Goal: Task Accomplishment & Management: Manage account settings

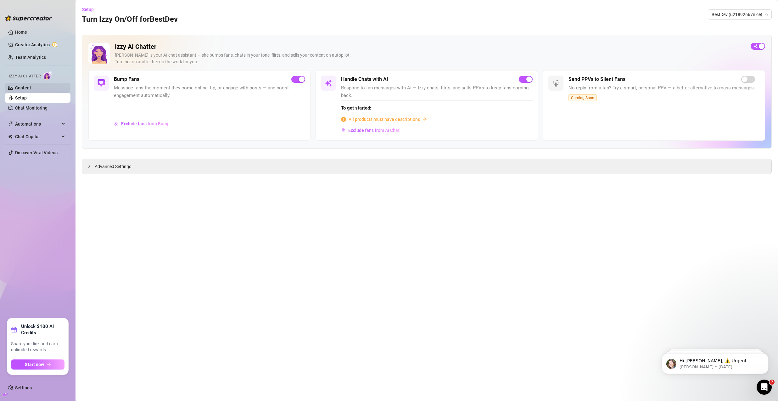
click at [22, 87] on link "Content" at bounding box center [23, 87] width 16 height 5
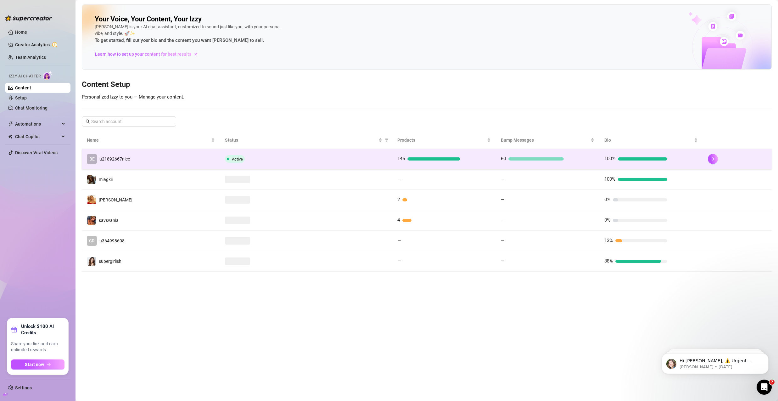
click at [171, 159] on td "BE u21892667nice" at bounding box center [151, 159] width 138 height 20
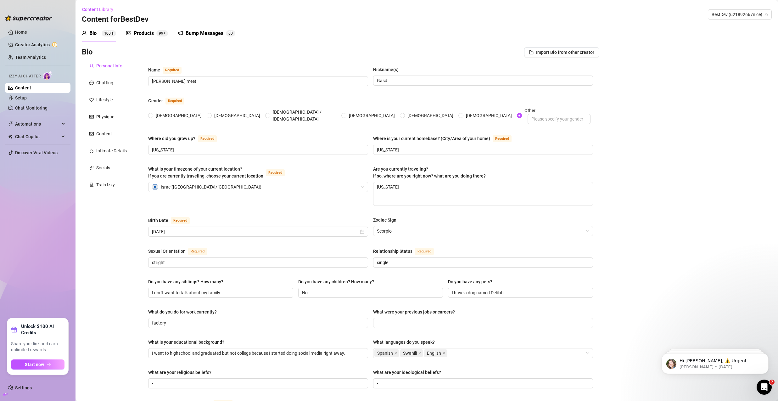
click at [193, 34] on div "Bump Messages" at bounding box center [205, 34] width 38 height 8
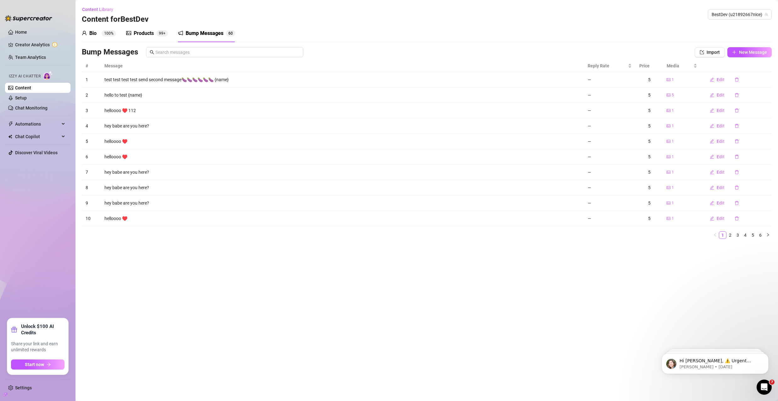
click at [193, 34] on div "Bump Messages" at bounding box center [205, 34] width 38 height 8
click at [769, 235] on icon "right" at bounding box center [768, 234] width 2 height 3
click at [769, 234] on icon "right" at bounding box center [768, 235] width 4 height 4
click at [724, 80] on span "Edit" at bounding box center [721, 79] width 8 height 5
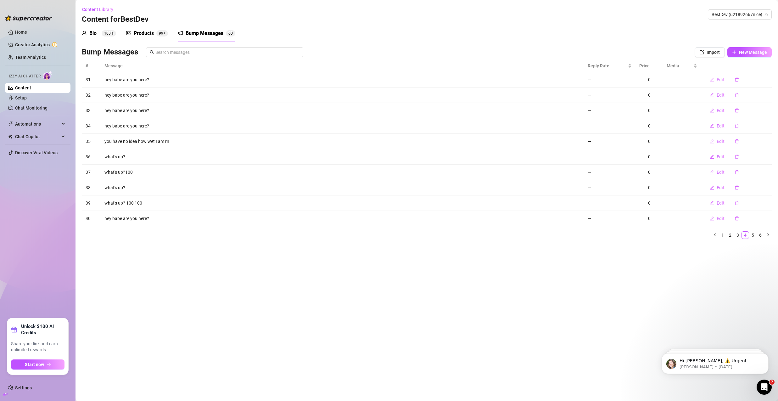
type textarea "hey babe are you here?"
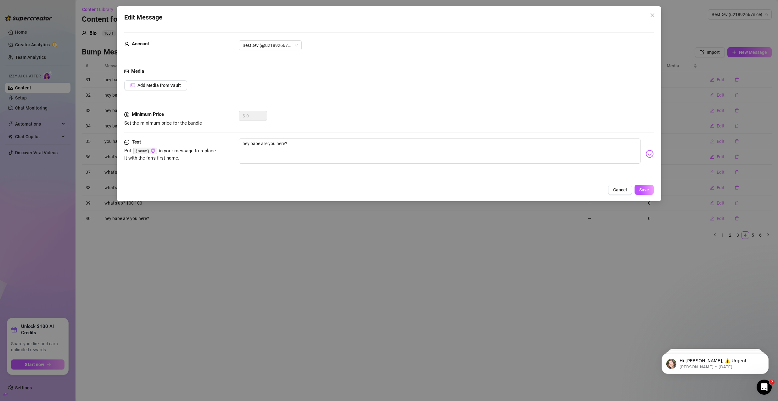
click at [159, 93] on div "Media Add Media from Vault" at bounding box center [389, 89] width 530 height 43
click at [162, 89] on button "Add Media from Vault" at bounding box center [155, 85] width 63 height 10
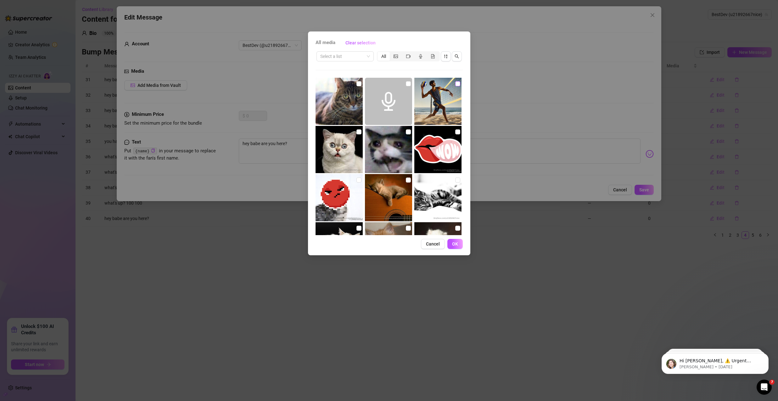
click at [455, 83] on input "checkbox" at bounding box center [457, 83] width 5 height 5
checkbox input "true"
click at [456, 247] on button "OK" at bounding box center [455, 244] width 15 height 10
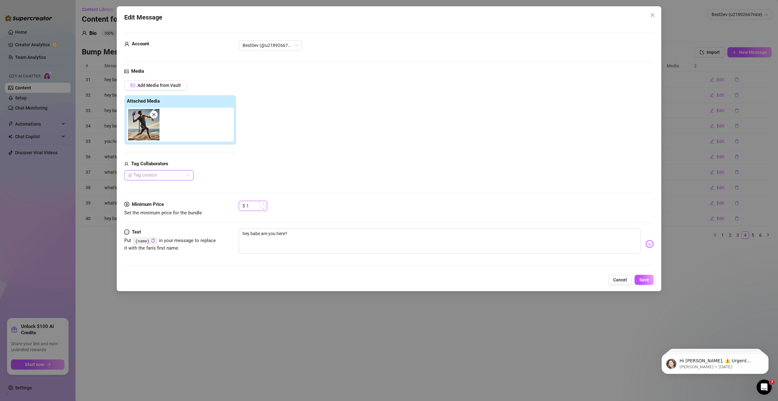
click at [263, 205] on icon "up" at bounding box center [264, 204] width 2 height 2
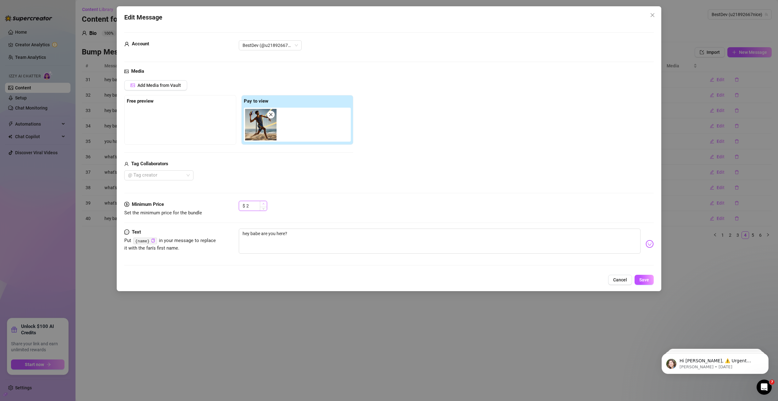
click at [263, 205] on icon "up" at bounding box center [264, 204] width 2 height 2
type input "6"
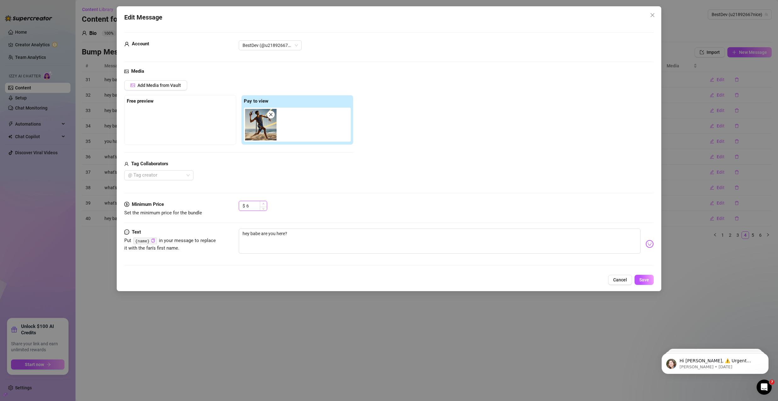
click at [263, 205] on icon "up" at bounding box center [264, 204] width 2 height 2
click at [641, 283] on button "Save" at bounding box center [644, 280] width 19 height 10
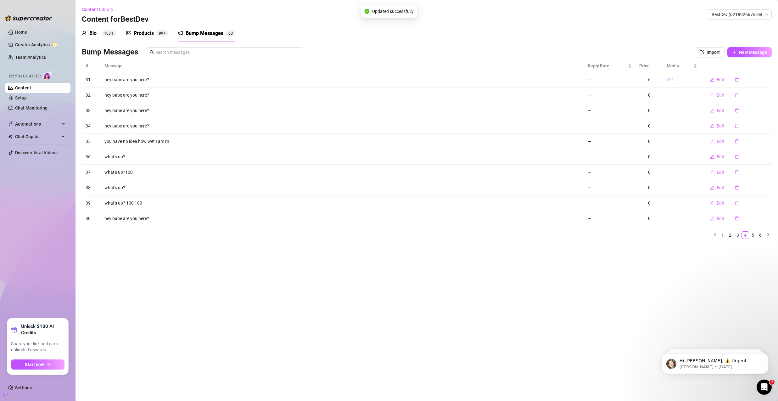
click at [721, 95] on span "Edit" at bounding box center [721, 95] width 8 height 5
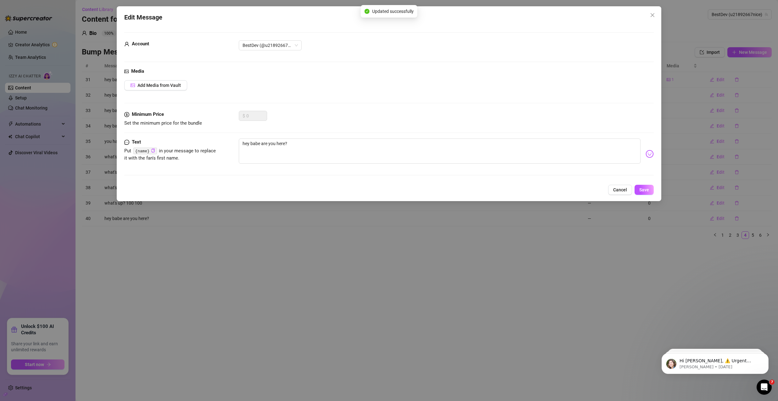
click at [188, 85] on div "Add Media from Vault" at bounding box center [389, 85] width 530 height 10
click at [179, 88] on button "Add Media from Vault" at bounding box center [155, 85] width 63 height 10
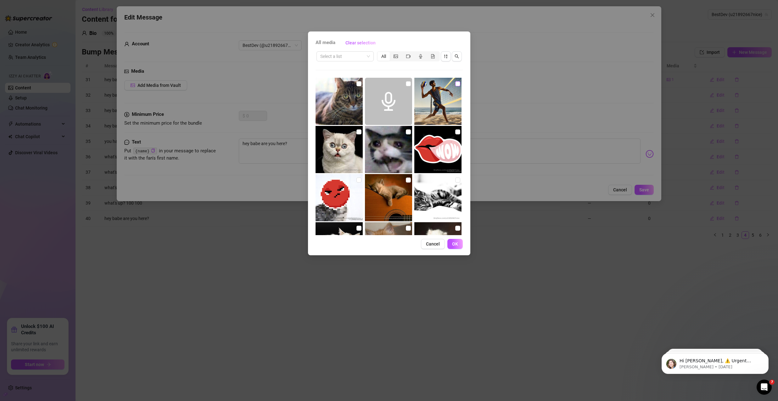
click at [456, 85] on input "checkbox" at bounding box center [457, 83] width 5 height 5
checkbox input "true"
drag, startPoint x: 459, startPoint y: 243, endPoint x: 220, endPoint y: 49, distance: 307.1
click at [459, 243] on button "OK" at bounding box center [455, 244] width 15 height 10
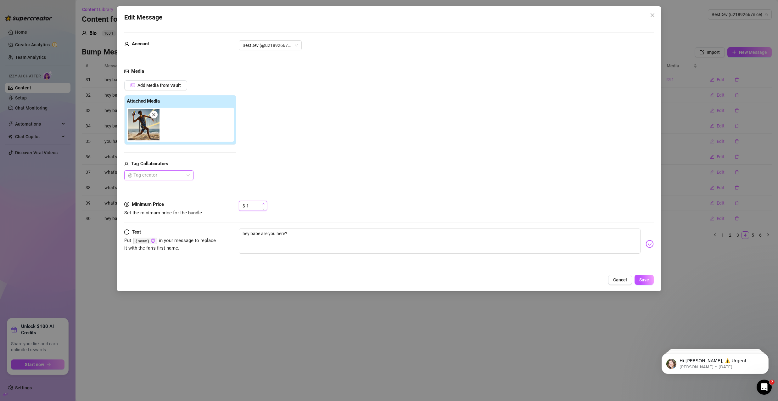
click at [264, 204] on icon "up" at bounding box center [264, 204] width 2 height 2
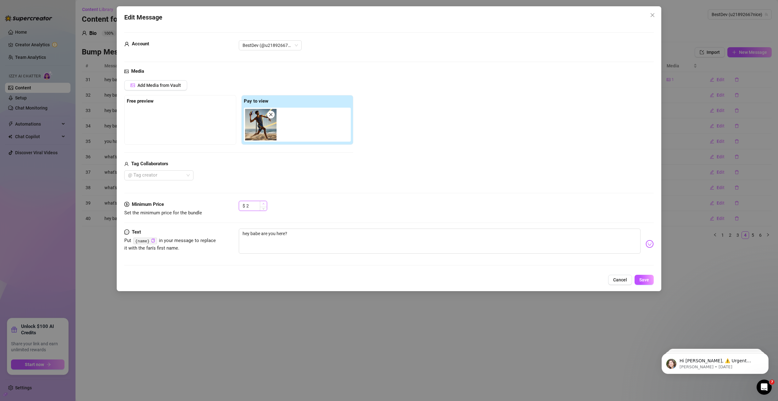
click at [264, 204] on icon "up" at bounding box center [264, 204] width 2 height 2
click at [264, 203] on icon "up" at bounding box center [264, 204] width 2 height 2
click at [264, 204] on icon "up" at bounding box center [264, 204] width 2 height 2
type input "6"
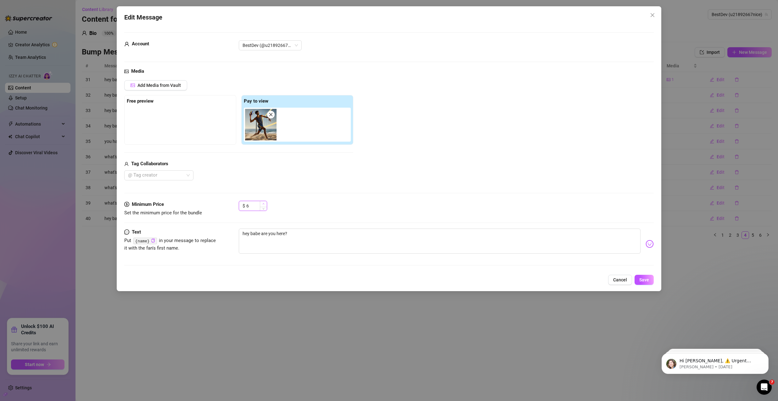
click at [264, 204] on icon "up" at bounding box center [264, 203] width 2 height 1
click at [642, 278] on span "Save" at bounding box center [645, 279] width 10 height 5
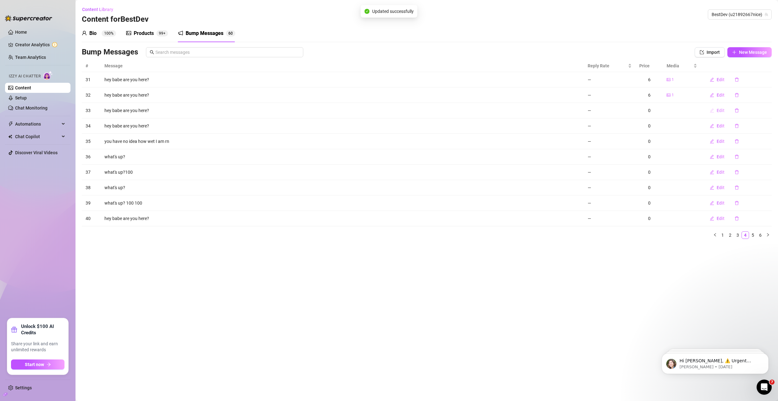
click at [718, 109] on span "Edit" at bounding box center [721, 110] width 8 height 5
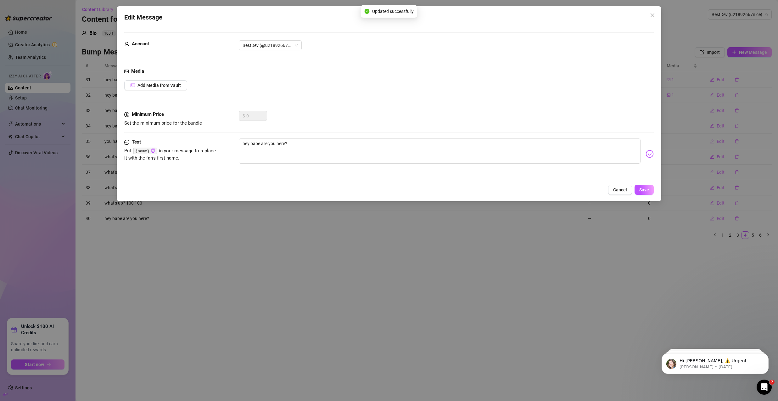
click at [176, 79] on div "Media Add Media from Vault" at bounding box center [389, 89] width 530 height 43
click at [177, 82] on button "Add Media from Vault" at bounding box center [155, 85] width 63 height 10
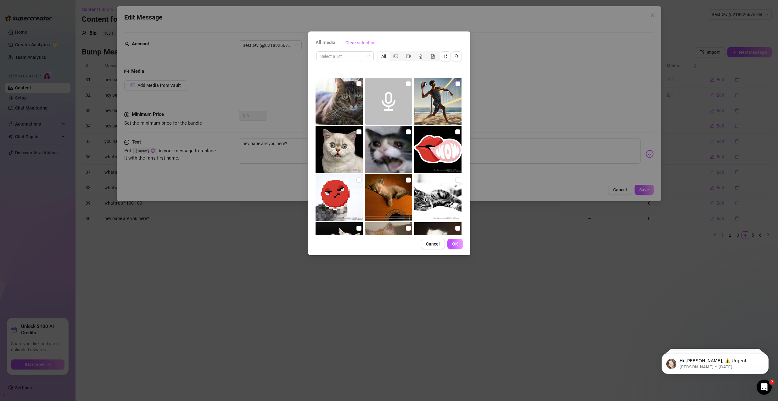
click at [455, 85] on input "checkbox" at bounding box center [457, 83] width 5 height 5
checkbox input "true"
click at [459, 245] on button "OK" at bounding box center [455, 244] width 15 height 10
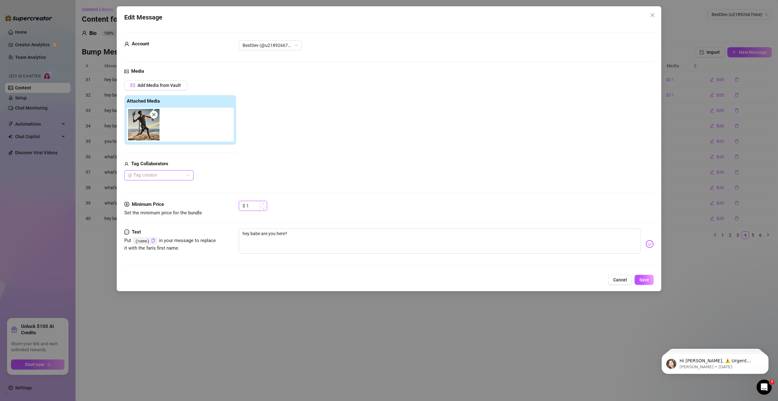
click at [266, 204] on span "Increase Value" at bounding box center [263, 204] width 7 height 6
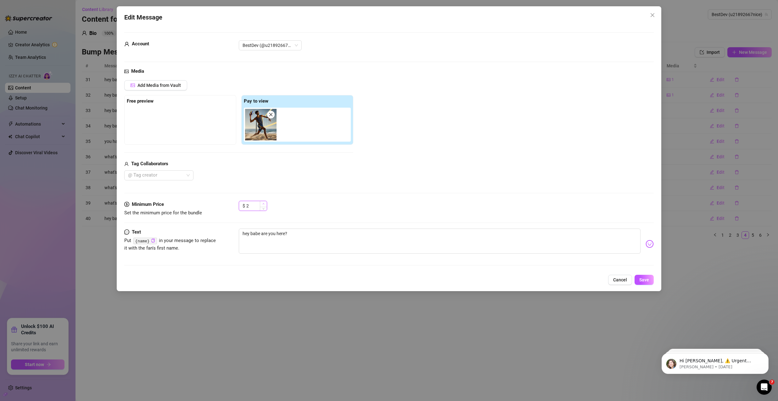
click at [266, 204] on span "Increase Value" at bounding box center [263, 204] width 7 height 6
click at [265, 204] on span "Increase Value" at bounding box center [263, 204] width 7 height 6
type input "5"
click at [265, 204] on span "Increase Value" at bounding box center [263, 204] width 7 height 6
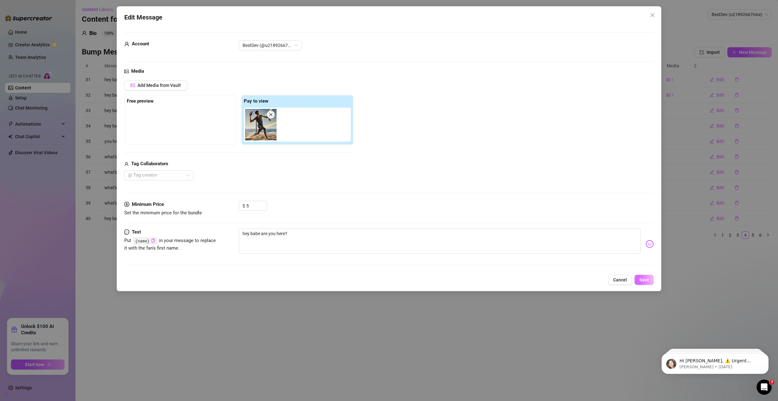
click at [646, 280] on span "Save" at bounding box center [645, 279] width 10 height 5
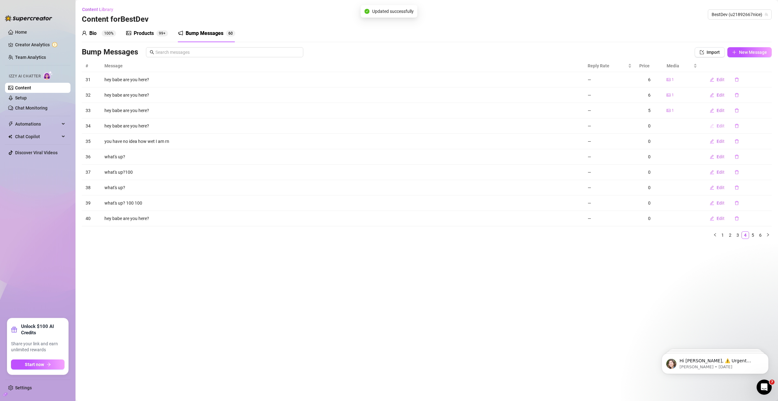
click at [719, 127] on span "Edit" at bounding box center [721, 125] width 8 height 5
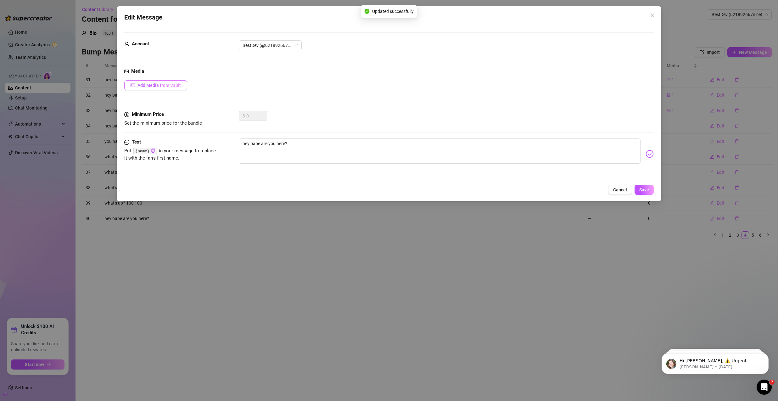
click at [183, 88] on button "Add Media from Vault" at bounding box center [155, 85] width 63 height 10
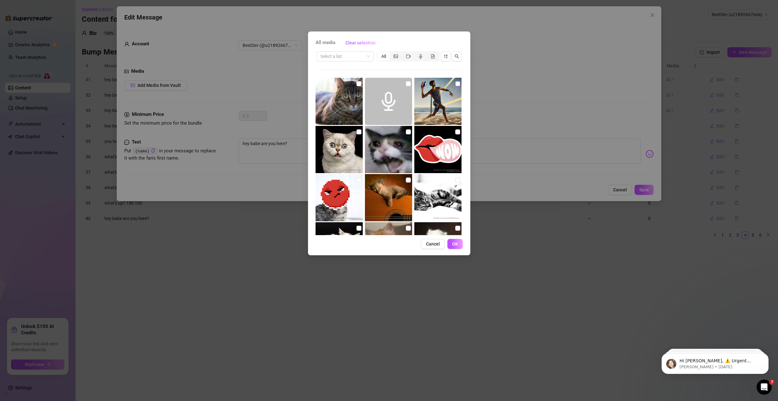
click at [455, 85] on input "checkbox" at bounding box center [457, 83] width 5 height 5
checkbox input "true"
click at [452, 242] on button "OK" at bounding box center [455, 244] width 15 height 10
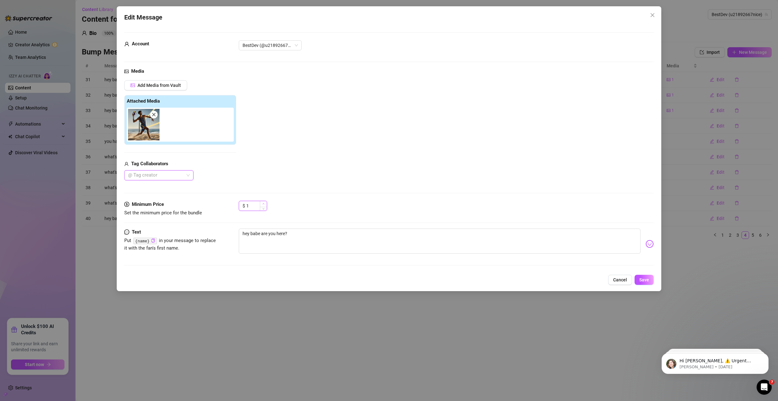
click at [265, 203] on span "Increase Value" at bounding box center [263, 204] width 7 height 6
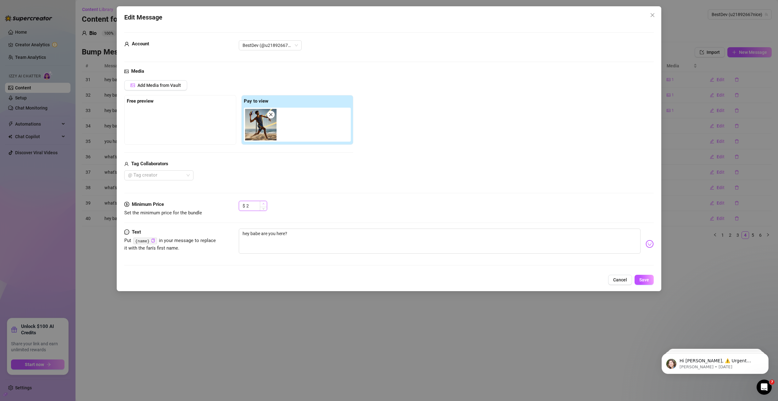
click at [265, 203] on span "Increase Value" at bounding box center [263, 204] width 7 height 6
type input "5"
click at [265, 203] on span "Increase Value" at bounding box center [263, 204] width 7 height 6
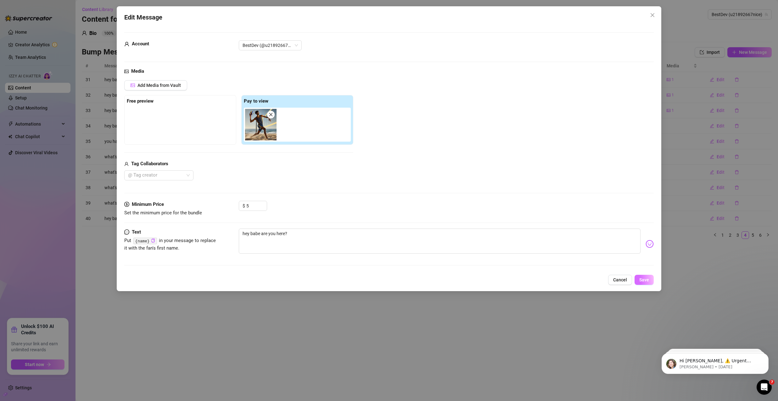
click at [640, 276] on button "Save" at bounding box center [644, 280] width 19 height 10
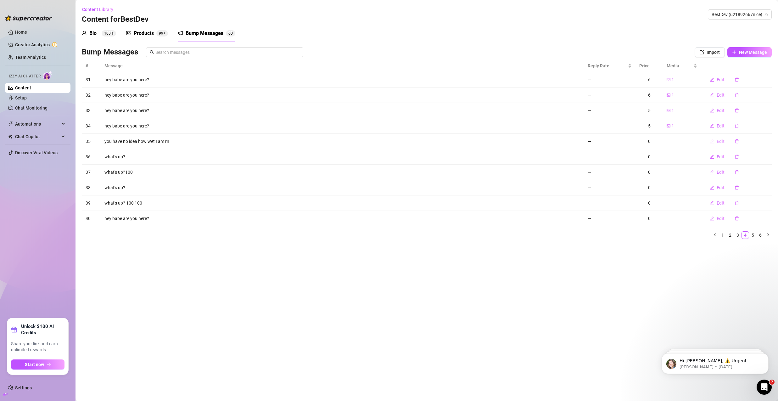
click at [719, 143] on span "Edit" at bounding box center [721, 141] width 8 height 5
type textarea "you have no idea how wet I am rn"
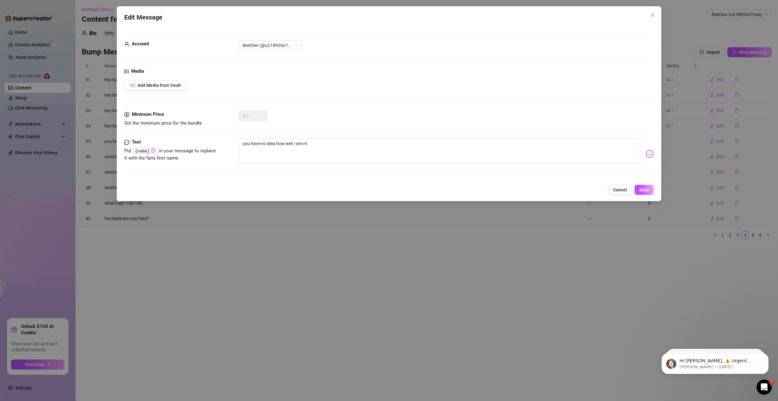
click at [188, 86] on div "Add Media from Vault" at bounding box center [389, 85] width 530 height 10
click at [184, 86] on button "Add Media from Vault" at bounding box center [155, 85] width 63 height 10
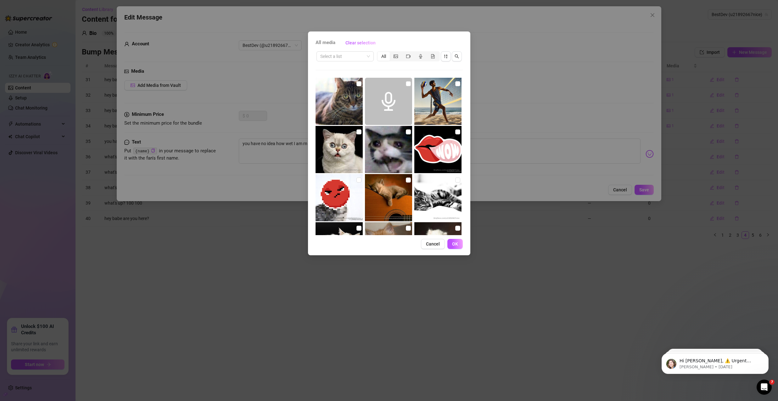
click at [458, 84] on img at bounding box center [438, 101] width 47 height 47
click at [455, 84] on input "checkbox" at bounding box center [457, 83] width 5 height 5
checkbox input "true"
click at [454, 247] on button "OK" at bounding box center [455, 244] width 15 height 10
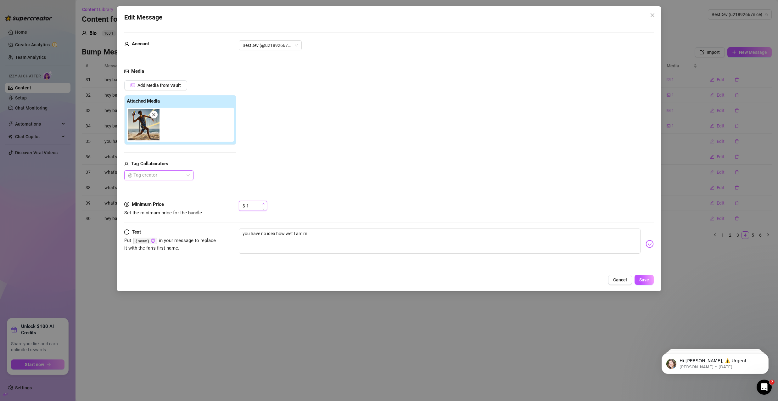
click at [264, 204] on icon "up" at bounding box center [264, 204] width 2 height 2
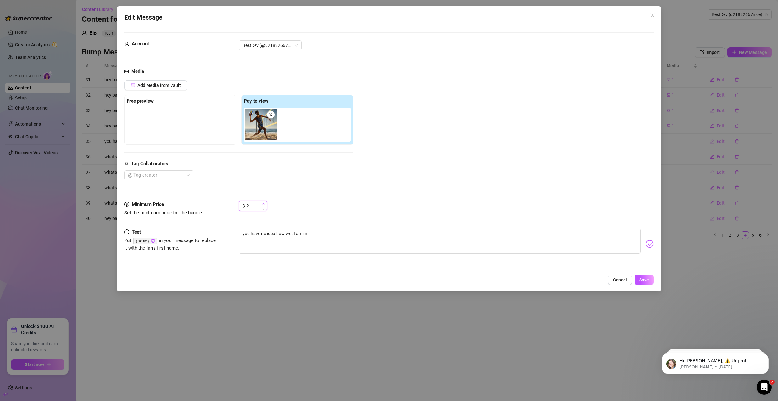
click at [264, 204] on icon "up" at bounding box center [264, 204] width 2 height 2
click at [264, 204] on icon "up" at bounding box center [264, 203] width 2 height 1
type input "6"
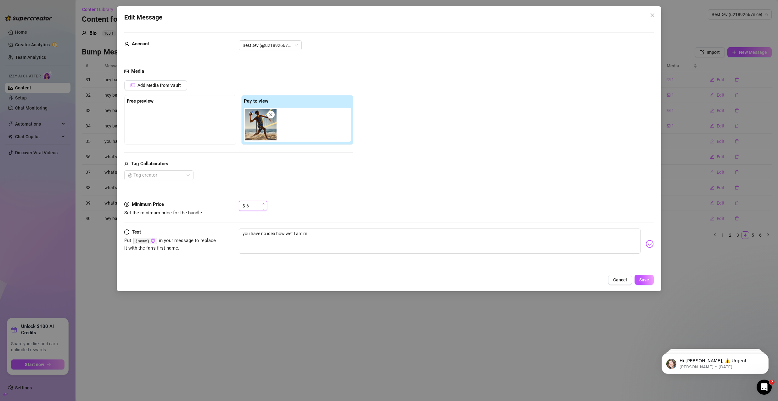
click at [264, 204] on icon "up" at bounding box center [264, 203] width 2 height 1
click at [657, 285] on div "Edit Message Account BestDev (@u21892667nice) Media Add Media from Vault Free p…" at bounding box center [389, 148] width 545 height 285
click at [654, 284] on div "Edit Message Account BestDev (@u21892667nice) Media Add Media from Vault Free p…" at bounding box center [389, 148] width 545 height 285
click at [651, 283] on button "Save" at bounding box center [644, 280] width 19 height 10
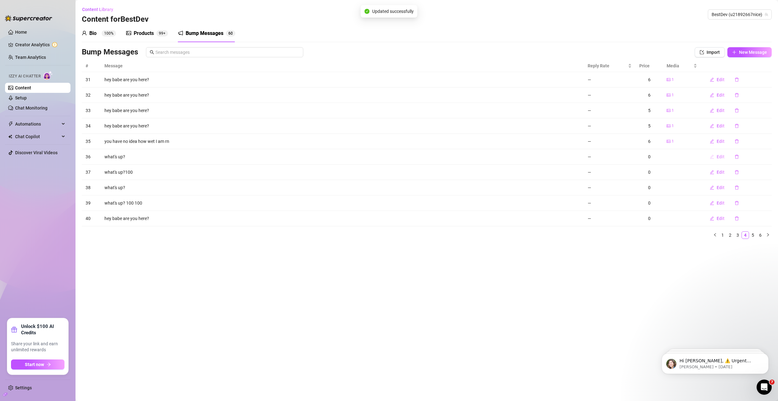
click at [717, 159] on span "Edit" at bounding box center [721, 156] width 8 height 5
type textarea "what's up?"
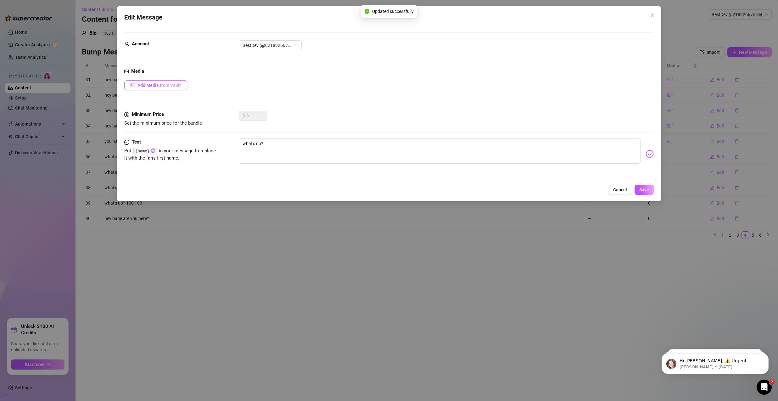
click at [178, 88] on button "Add Media from Vault" at bounding box center [155, 85] width 63 height 10
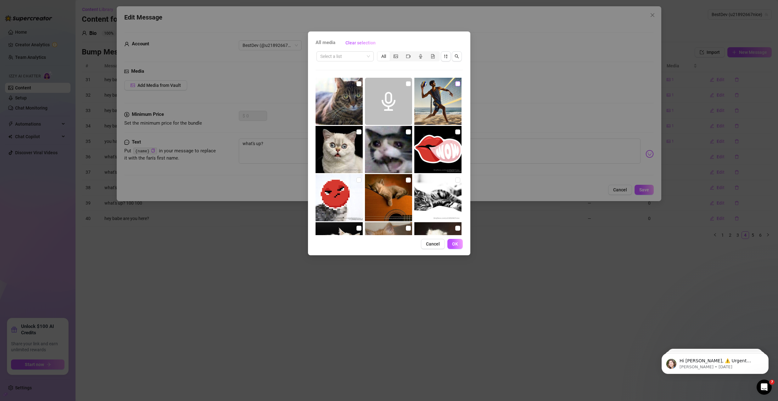
click at [456, 86] on input "checkbox" at bounding box center [457, 83] width 5 height 5
checkbox input "true"
click at [457, 244] on span "OK" at bounding box center [455, 243] width 6 height 5
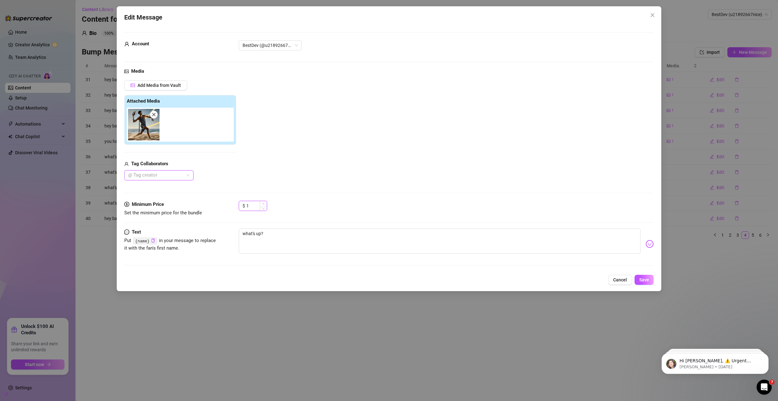
click at [265, 203] on span "Increase Value" at bounding box center [263, 204] width 7 height 6
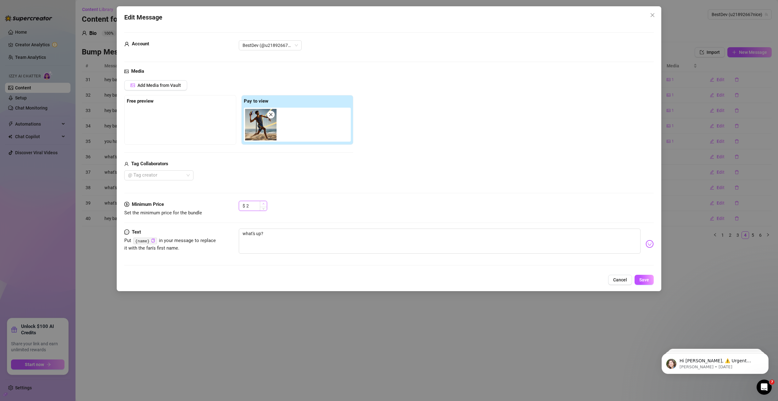
click at [265, 203] on span "Increase Value" at bounding box center [263, 204] width 7 height 6
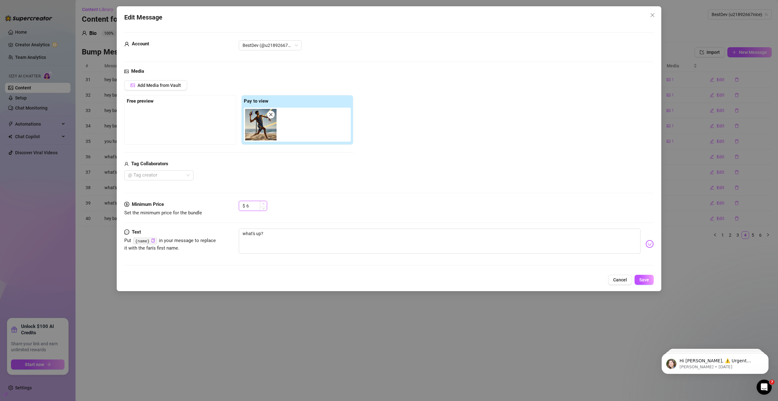
type input "7"
click at [265, 203] on span "Increase Value" at bounding box center [263, 204] width 7 height 6
click at [640, 279] on span "Save" at bounding box center [645, 279] width 10 height 5
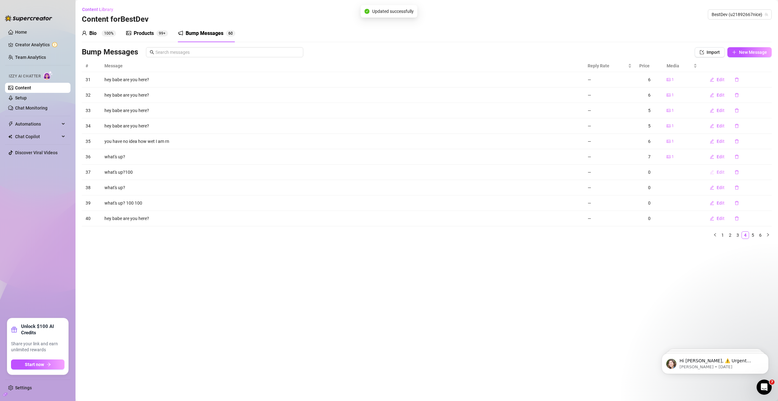
click at [719, 173] on span "Edit" at bounding box center [721, 172] width 8 height 5
type textarea "what's up?100"
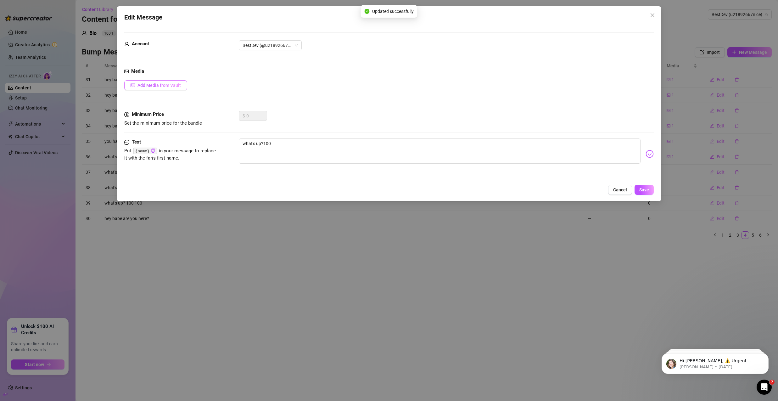
click at [176, 89] on button "Add Media from Vault" at bounding box center [155, 85] width 63 height 10
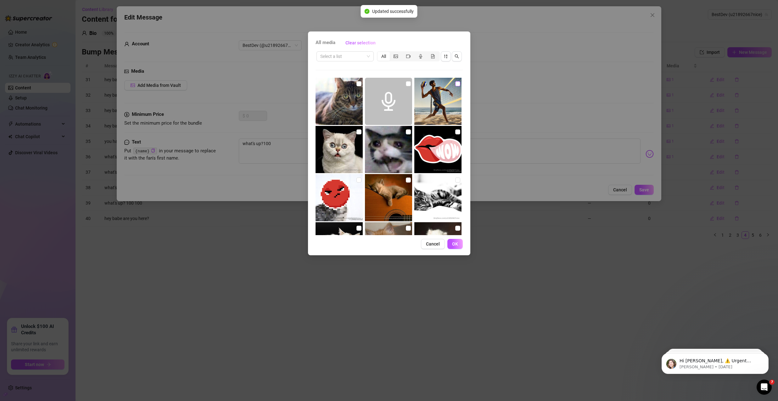
click at [455, 87] on label at bounding box center [457, 83] width 5 height 7
click at [455, 86] on input "checkbox" at bounding box center [457, 83] width 5 height 5
checkbox input "true"
click at [459, 242] on button "OK" at bounding box center [455, 244] width 15 height 10
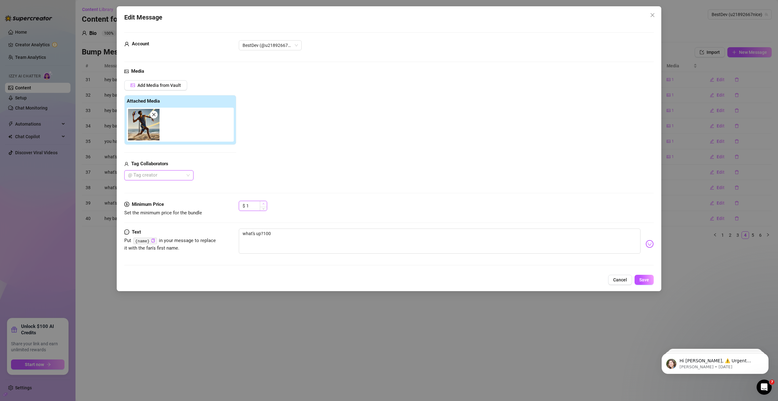
click at [264, 203] on icon "up" at bounding box center [264, 204] width 2 height 2
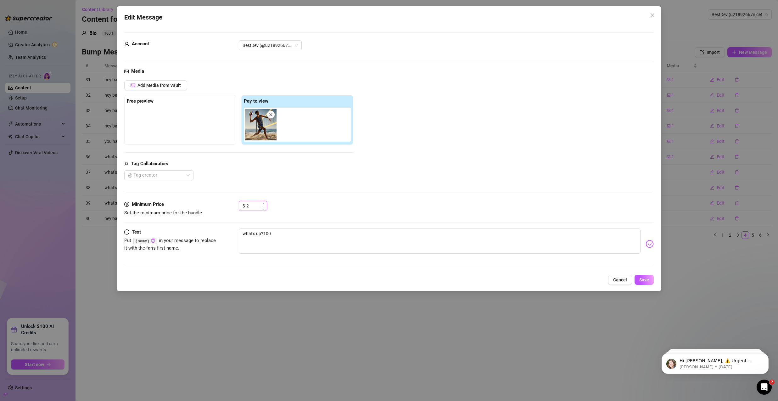
click at [264, 203] on icon "up" at bounding box center [264, 204] width 2 height 2
type input "6"
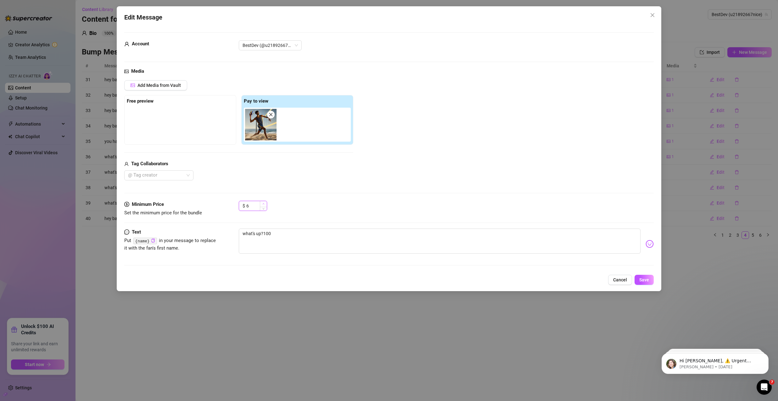
click at [264, 203] on icon "up" at bounding box center [264, 204] width 2 height 2
click at [649, 281] on span "Save" at bounding box center [645, 279] width 10 height 5
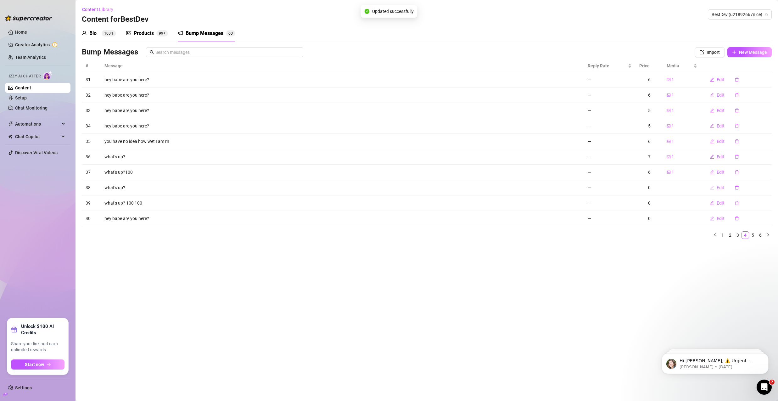
click at [719, 185] on span "Edit" at bounding box center [721, 187] width 8 height 5
type textarea "what's up?"
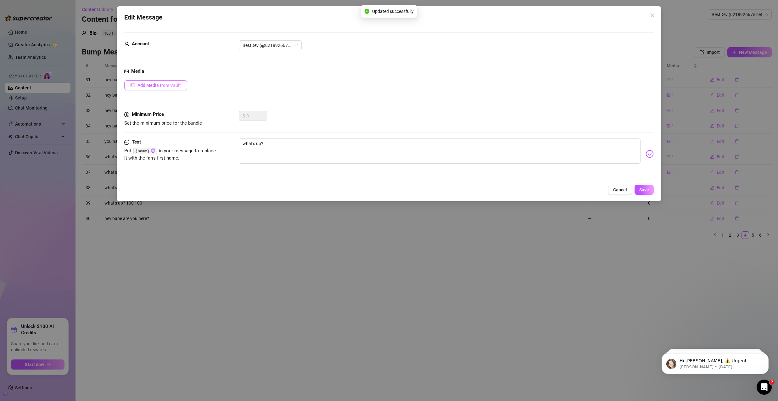
click at [175, 89] on button "Add Media from Vault" at bounding box center [155, 85] width 63 height 10
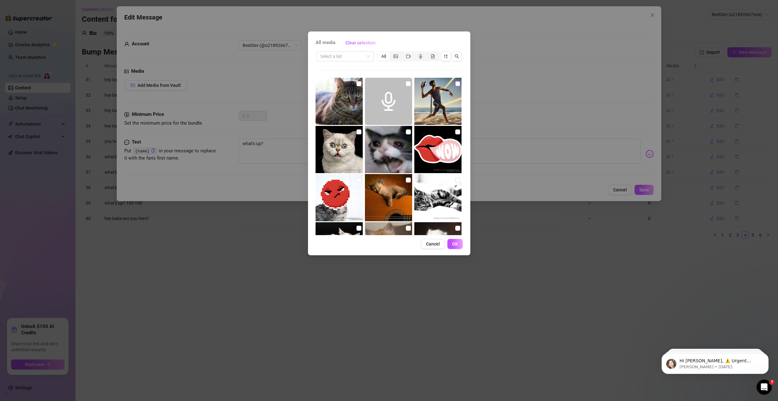
click at [455, 85] on input "checkbox" at bounding box center [457, 83] width 5 height 5
checkbox input "true"
click at [458, 244] on button "OK" at bounding box center [455, 244] width 15 height 10
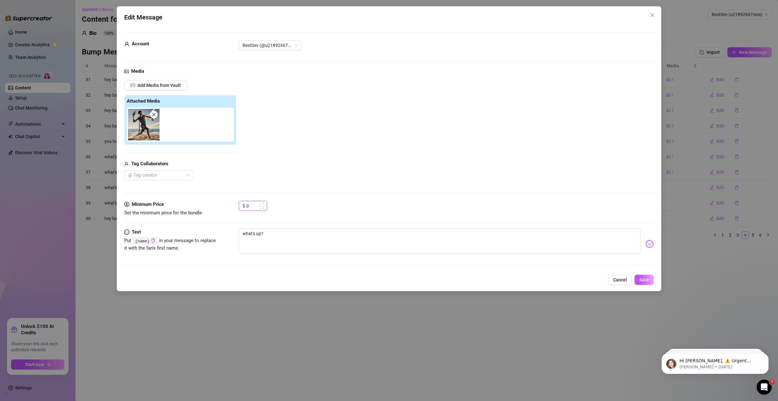
click at [256, 206] on input "0" at bounding box center [256, 205] width 20 height 9
click at [268, 205] on div "$ 0" at bounding box center [446, 209] width 415 height 16
click at [264, 204] on icon "up" at bounding box center [264, 204] width 2 height 2
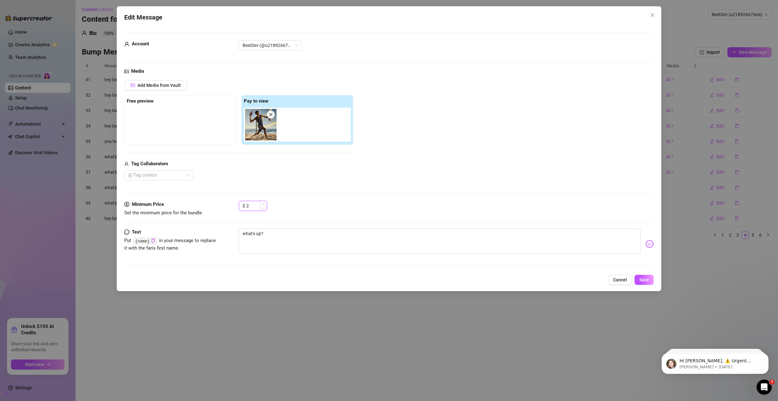
click at [264, 204] on icon "up" at bounding box center [264, 204] width 2 height 2
click at [263, 204] on icon "up" at bounding box center [264, 204] width 2 height 2
type input "6"
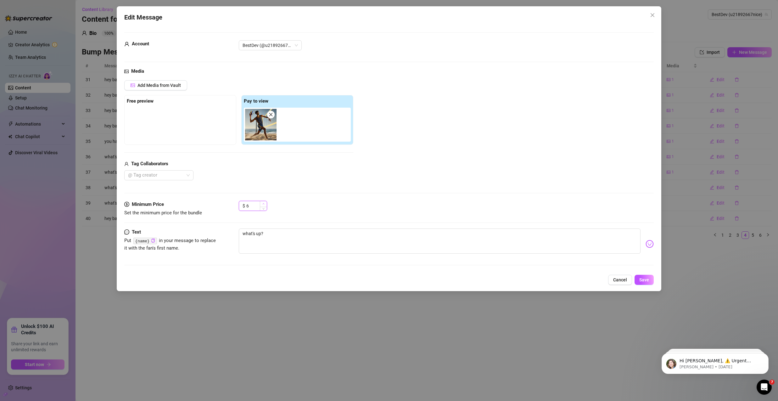
drag, startPoint x: 263, startPoint y: 204, endPoint x: 267, endPoint y: 205, distance: 3.4
click at [264, 204] on icon "up" at bounding box center [264, 204] width 2 height 2
click at [642, 279] on span "Save" at bounding box center [645, 279] width 10 height 5
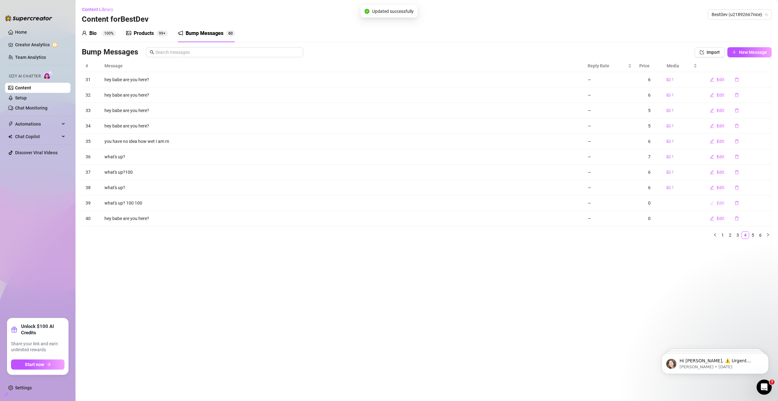
click at [718, 201] on span "Edit" at bounding box center [721, 203] width 8 height 5
type textarea "what's up? 100 100"
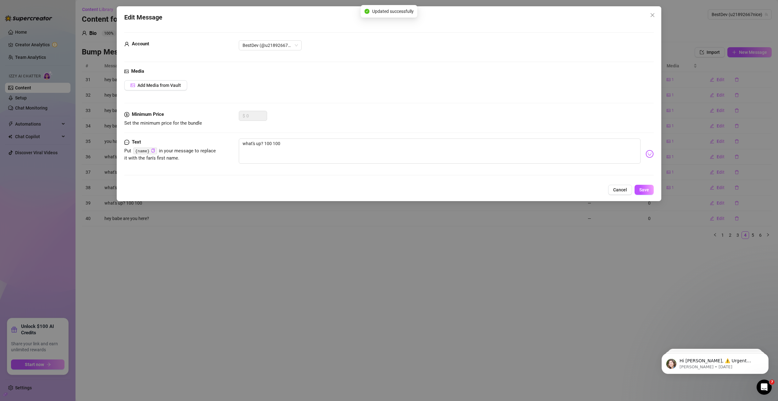
click at [187, 81] on div "Add Media from Vault" at bounding box center [389, 85] width 530 height 10
click at [184, 83] on button "Add Media from Vault" at bounding box center [155, 85] width 63 height 10
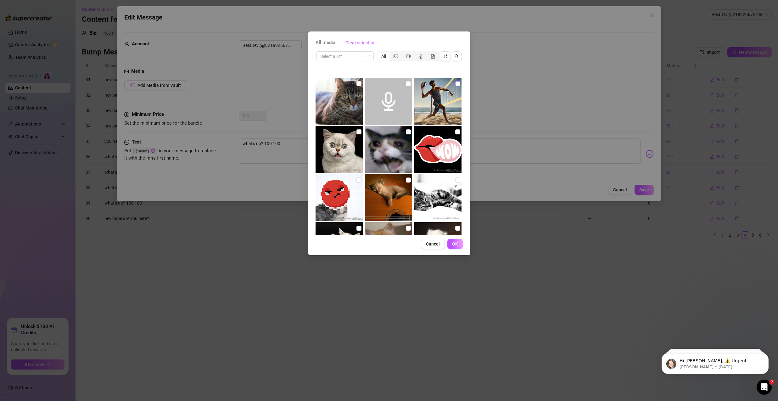
click at [455, 85] on input "checkbox" at bounding box center [457, 83] width 5 height 5
checkbox input "true"
click at [452, 238] on div "All media Clear selection Select a list All Cancel OK" at bounding box center [389, 143] width 162 height 224
click at [453, 242] on span "OK" at bounding box center [455, 243] width 6 height 5
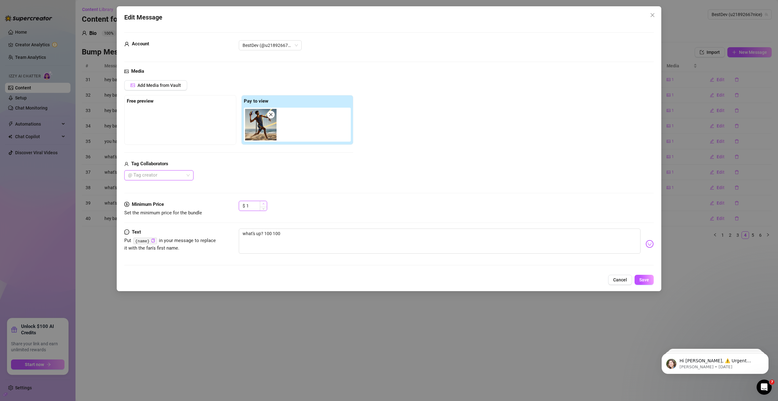
click at [263, 203] on icon "up" at bounding box center [264, 204] width 2 height 2
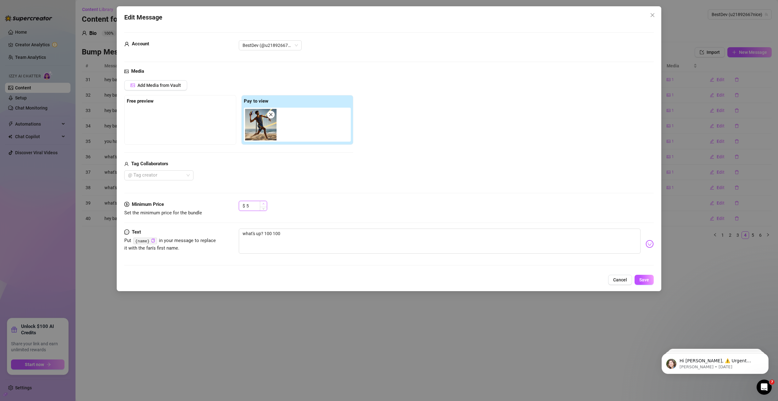
type input "6"
click at [263, 203] on icon "up" at bounding box center [264, 204] width 2 height 2
click at [635, 278] on button "Save" at bounding box center [644, 280] width 19 height 10
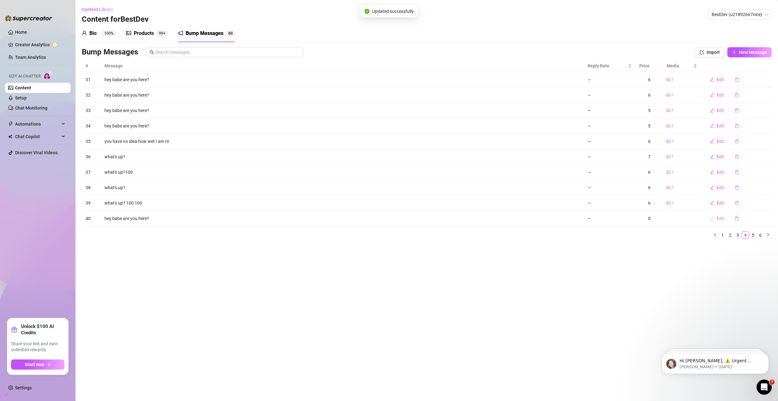
click at [723, 220] on span "Edit" at bounding box center [721, 218] width 8 height 5
type textarea "hey babe are you here?"
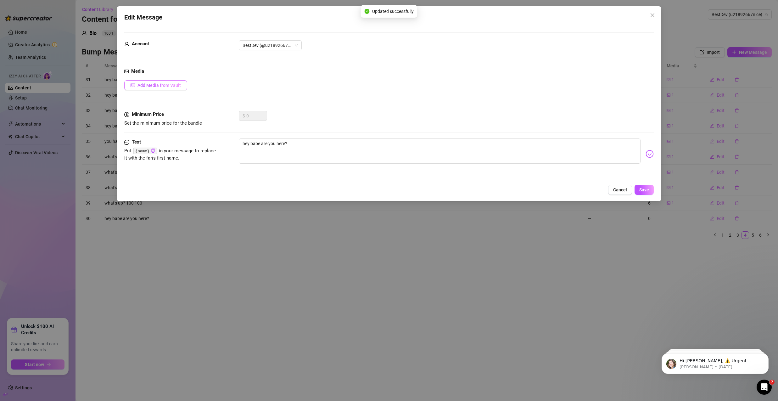
click at [153, 88] on span "Add Media from Vault" at bounding box center [159, 85] width 43 height 5
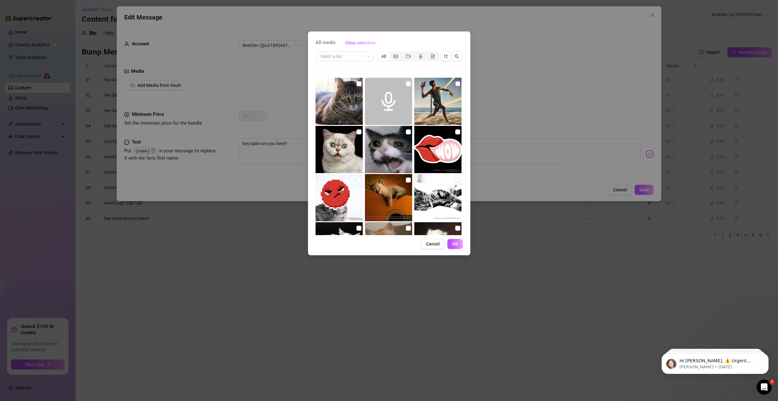
click at [455, 84] on input "checkbox" at bounding box center [457, 83] width 5 height 5
checkbox input "true"
click at [457, 246] on button "OK" at bounding box center [455, 244] width 15 height 10
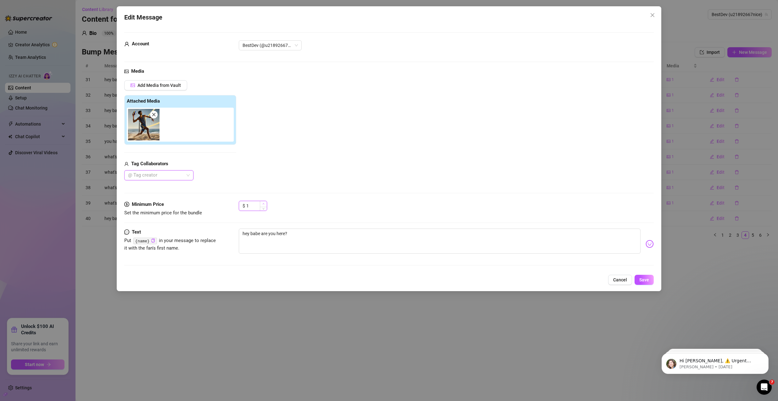
click at [265, 204] on span "Increase Value" at bounding box center [263, 204] width 7 height 6
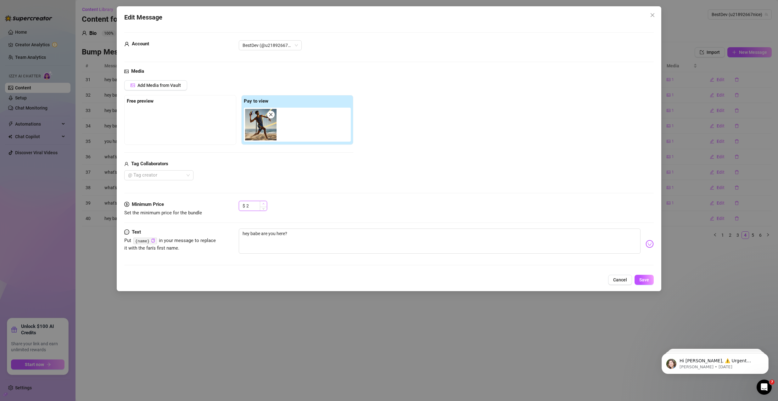
click at [265, 204] on span "Increase Value" at bounding box center [263, 204] width 7 height 6
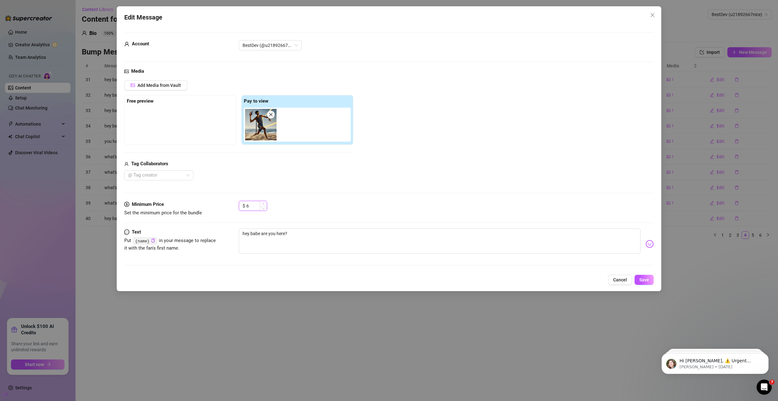
type input "7"
click at [265, 204] on span "Increase Value" at bounding box center [263, 204] width 7 height 6
click at [644, 280] on span "Save" at bounding box center [645, 279] width 10 height 5
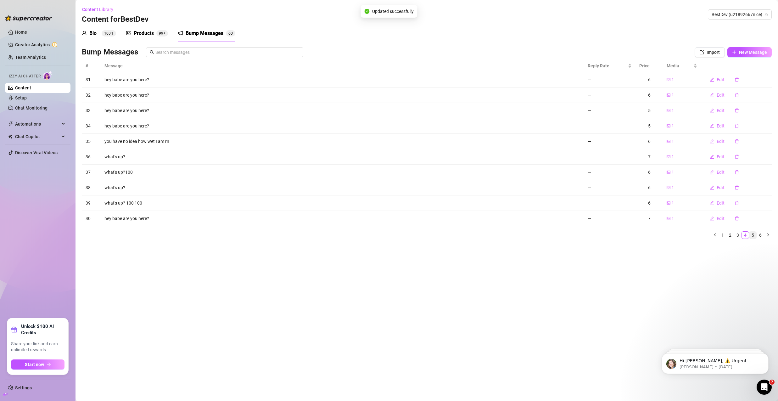
click at [754, 235] on link "5" at bounding box center [753, 235] width 7 height 7
click at [723, 79] on span "Edit" at bounding box center [721, 79] width 8 height 5
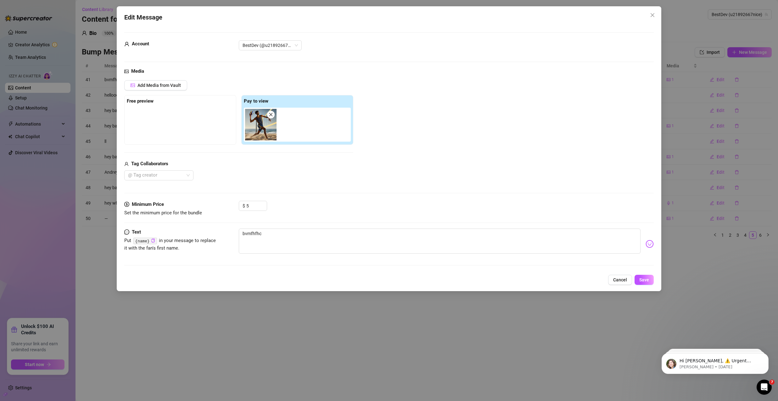
click at [696, 108] on div "Edit Message Account BestDev (@u21892667nice) Media Add Media from Vault Free p…" at bounding box center [389, 200] width 778 height 401
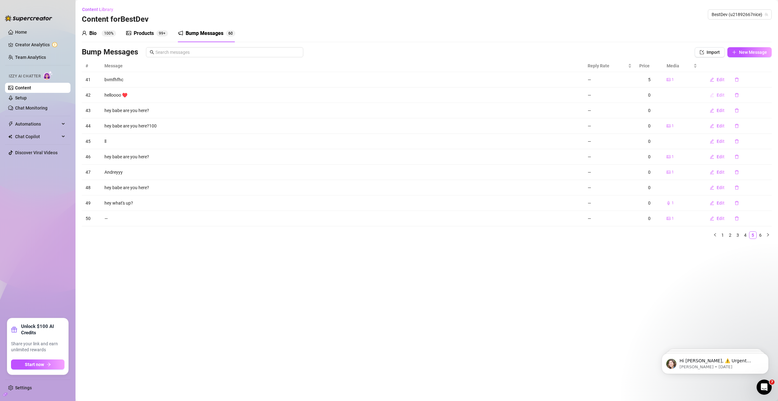
click at [713, 95] on icon "edit" at bounding box center [712, 95] width 4 height 4
type textarea "helloooo ♥️"
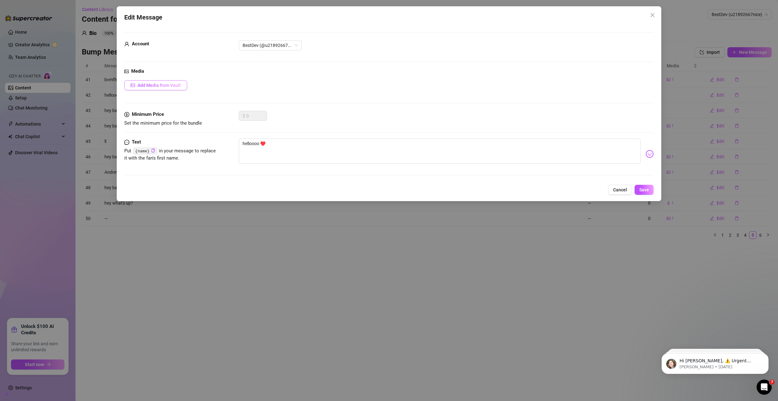
click at [158, 81] on button "Add Media from Vault" at bounding box center [155, 85] width 63 height 10
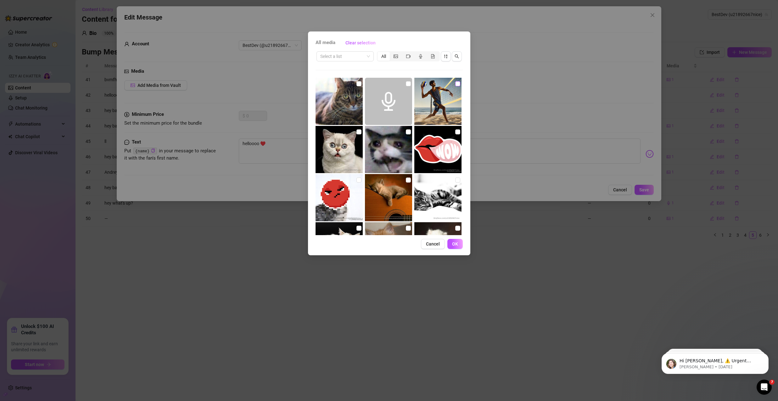
click at [456, 84] on input "checkbox" at bounding box center [457, 83] width 5 height 5
checkbox input "true"
click at [454, 250] on div "All media Clear selection Select a list All Cancel OK" at bounding box center [389, 143] width 162 height 224
click at [452, 245] on span "OK" at bounding box center [455, 243] width 6 height 5
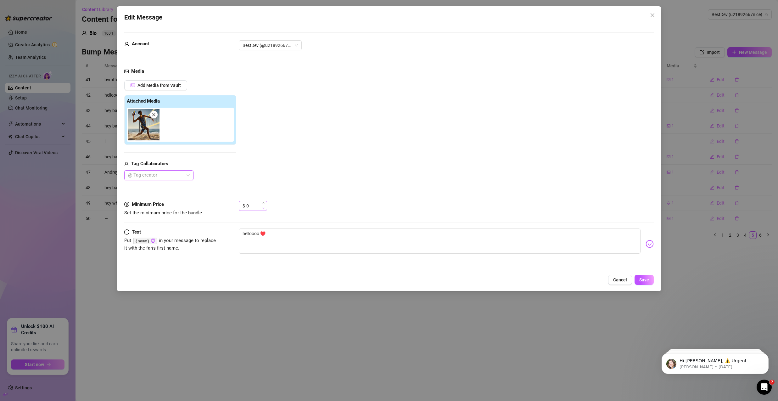
click at [263, 205] on span "Decrease Value" at bounding box center [263, 208] width 7 height 6
click at [263, 204] on span "Increase Value" at bounding box center [263, 204] width 7 height 6
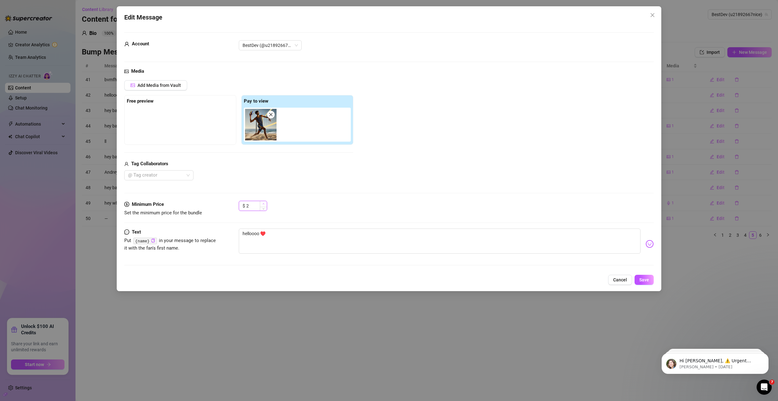
click at [263, 204] on icon "up" at bounding box center [264, 204] width 2 height 2
type input "6"
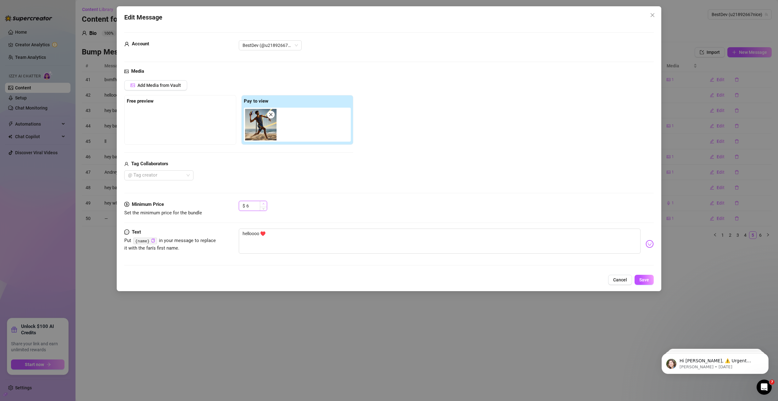
click at [263, 204] on icon "up" at bounding box center [264, 204] width 2 height 2
click at [648, 279] on span "Save" at bounding box center [645, 279] width 10 height 5
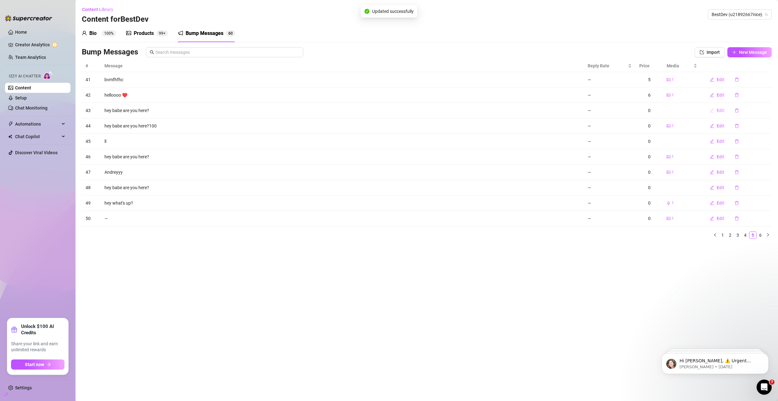
click at [721, 110] on span "Edit" at bounding box center [721, 110] width 8 height 5
type textarea "hey babe are you here?"
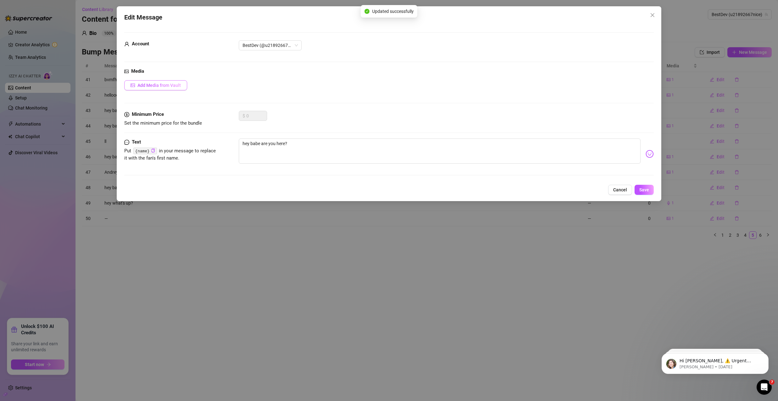
click at [181, 81] on button "Add Media from Vault" at bounding box center [155, 85] width 63 height 10
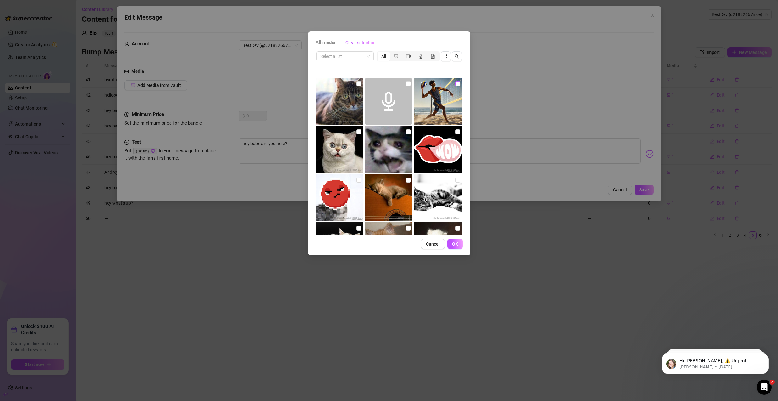
click at [455, 81] on input "checkbox" at bounding box center [457, 83] width 5 height 5
checkbox input "true"
click at [457, 243] on span "OK" at bounding box center [455, 243] width 6 height 5
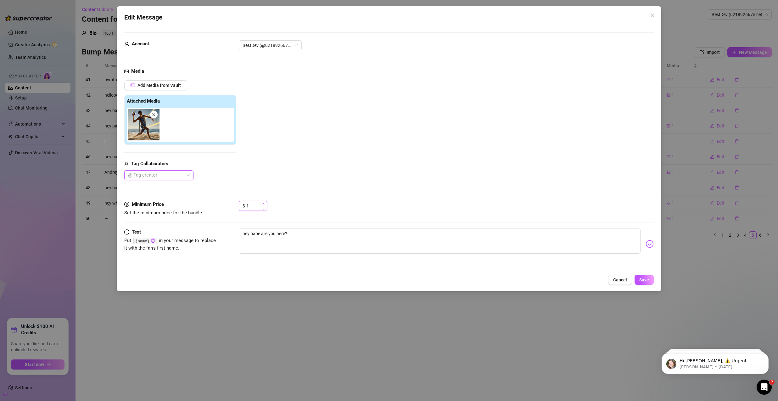
click at [264, 203] on span "Increase Value" at bounding box center [263, 204] width 7 height 6
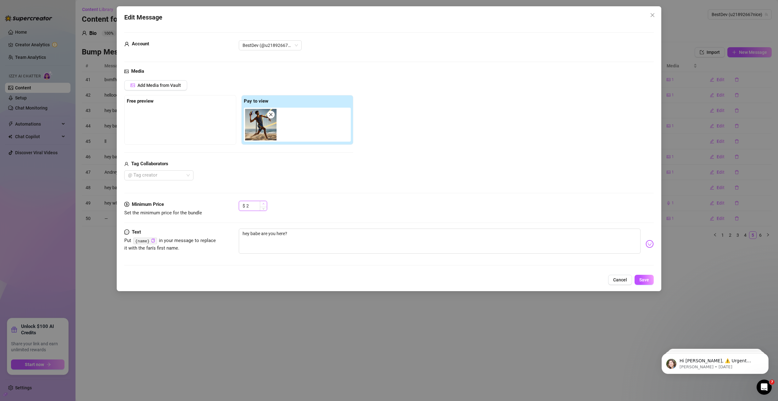
click at [264, 203] on icon "up" at bounding box center [264, 204] width 2 height 2
type input "5"
click at [264, 203] on icon "up" at bounding box center [264, 204] width 2 height 2
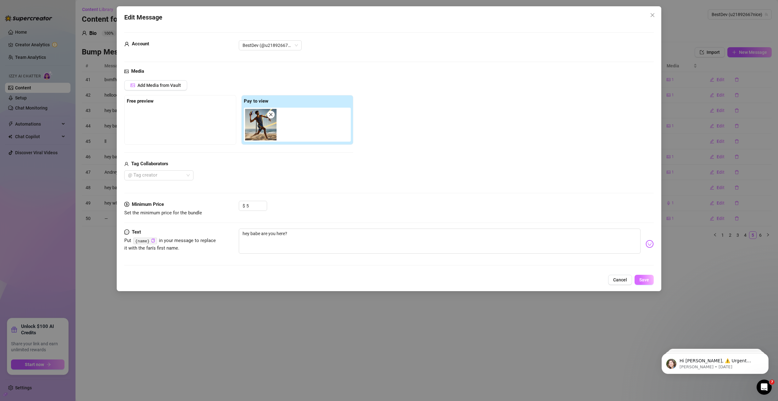
click at [649, 280] on button "Save" at bounding box center [644, 280] width 19 height 10
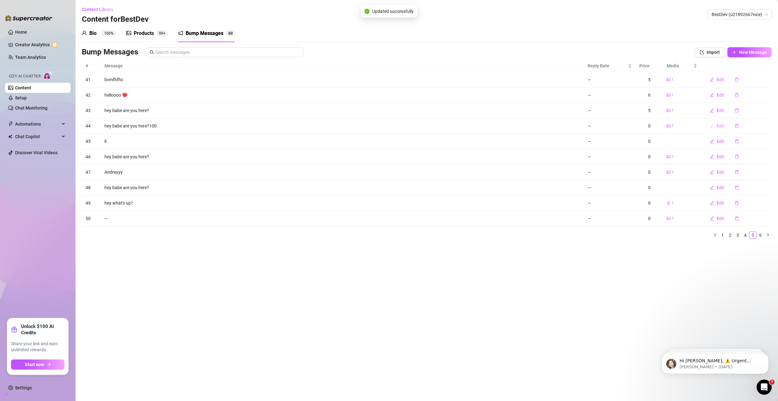
click at [723, 127] on span "Edit" at bounding box center [721, 125] width 8 height 5
type textarea "hey babe are you here?100"
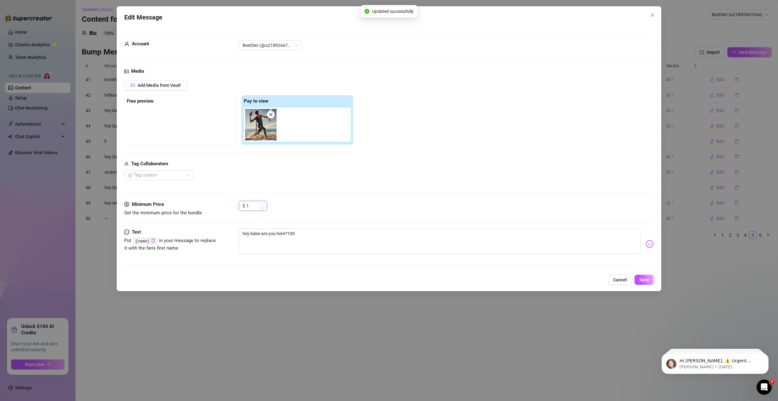
click at [262, 204] on span "Increase Value" at bounding box center [263, 204] width 7 height 6
type input "5"
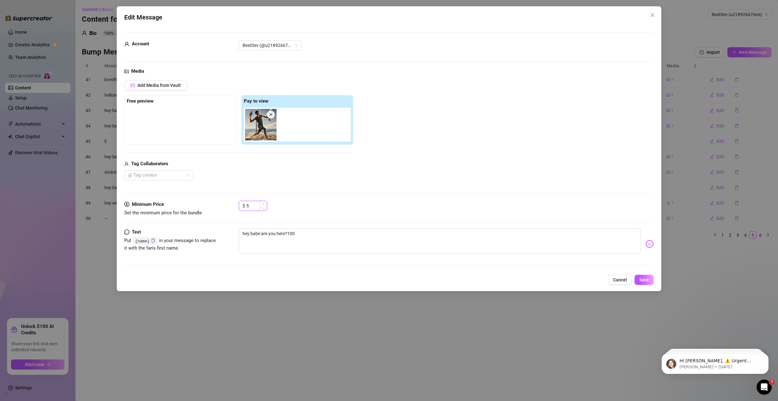
click at [262, 204] on span "Increase Value" at bounding box center [263, 204] width 7 height 6
drag, startPoint x: 649, startPoint y: 279, endPoint x: 649, endPoint y: 273, distance: 6.0
click at [649, 279] on span "Save" at bounding box center [645, 279] width 10 height 5
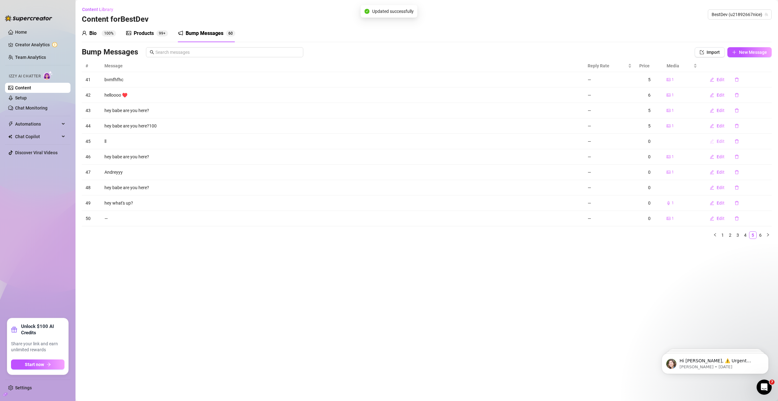
click at [715, 140] on button "Edit" at bounding box center [717, 141] width 25 height 10
type textarea "ll"
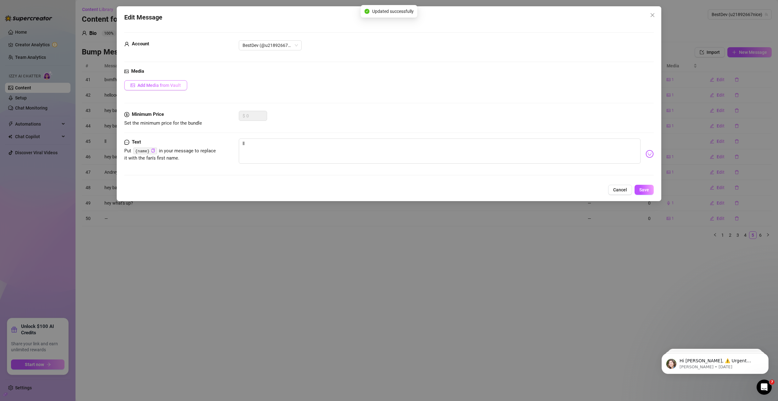
click at [157, 83] on span "Add Media from Vault" at bounding box center [159, 85] width 43 height 5
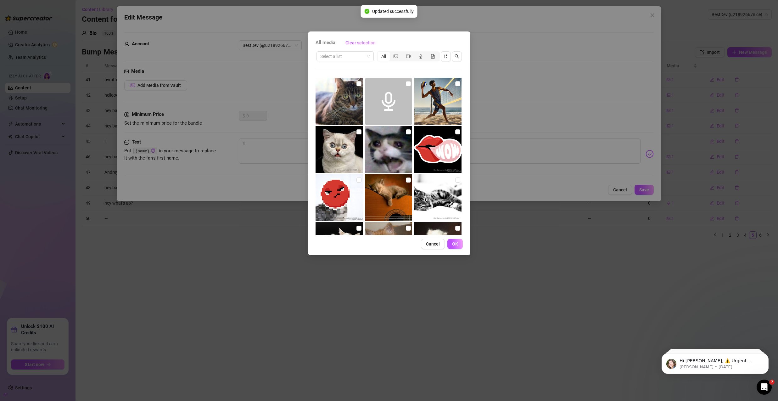
click at [450, 84] on img at bounding box center [438, 101] width 47 height 47
click at [455, 85] on input "checkbox" at bounding box center [457, 83] width 5 height 5
checkbox input "true"
click at [456, 246] on span "OK" at bounding box center [455, 243] width 6 height 5
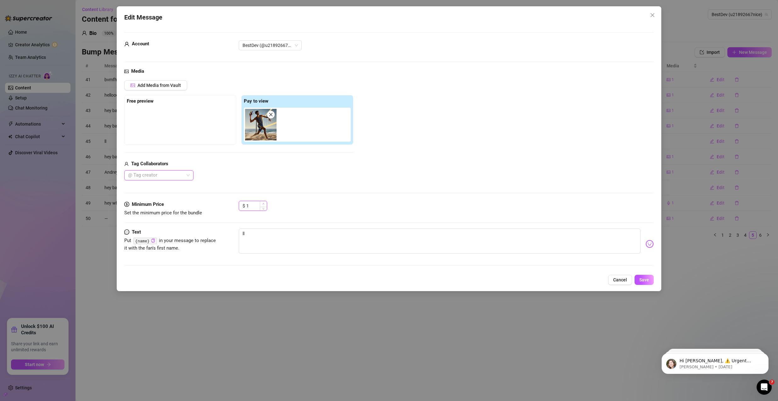
click at [263, 204] on icon "up" at bounding box center [264, 204] width 2 height 2
type input "5"
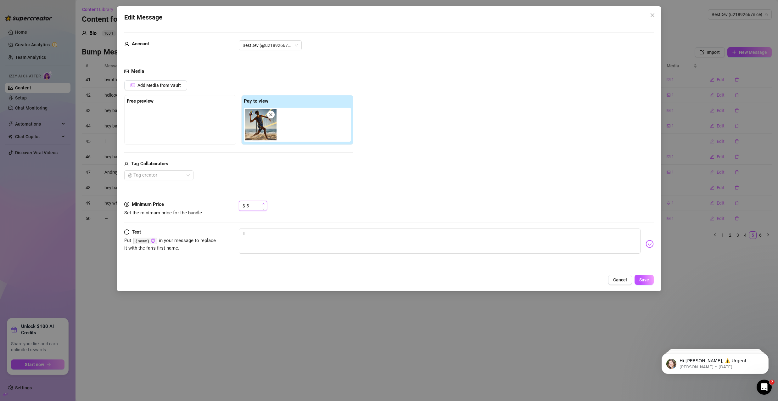
click at [263, 204] on icon "up" at bounding box center [264, 204] width 2 height 2
click at [648, 280] on span "Save" at bounding box center [645, 279] width 10 height 5
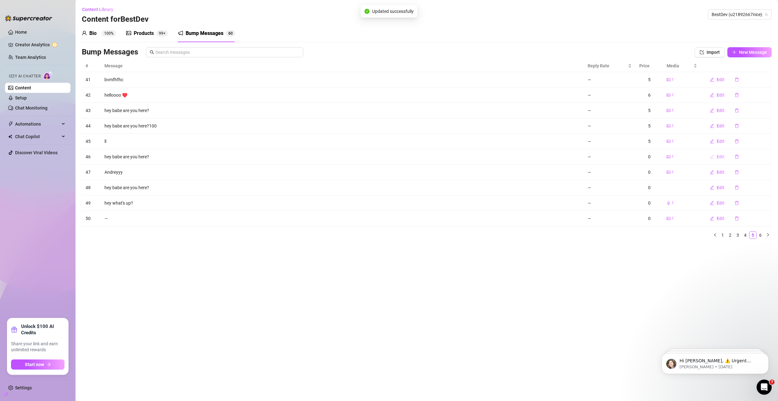
click at [717, 160] on button "Edit" at bounding box center [717, 157] width 25 height 10
type textarea "hey babe are you here?"
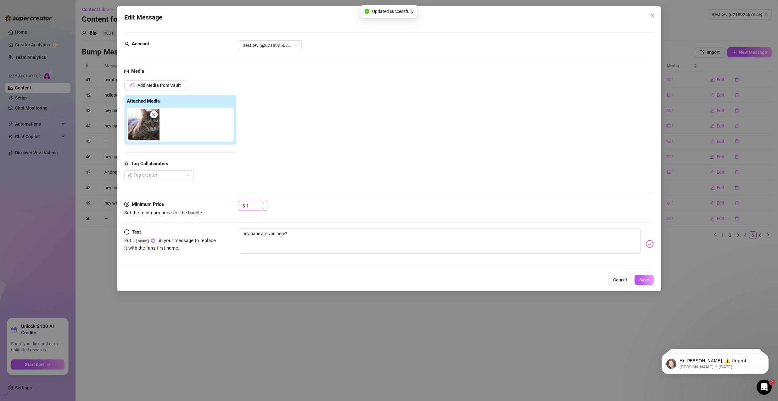
click at [263, 204] on icon "up" at bounding box center [264, 204] width 2 height 2
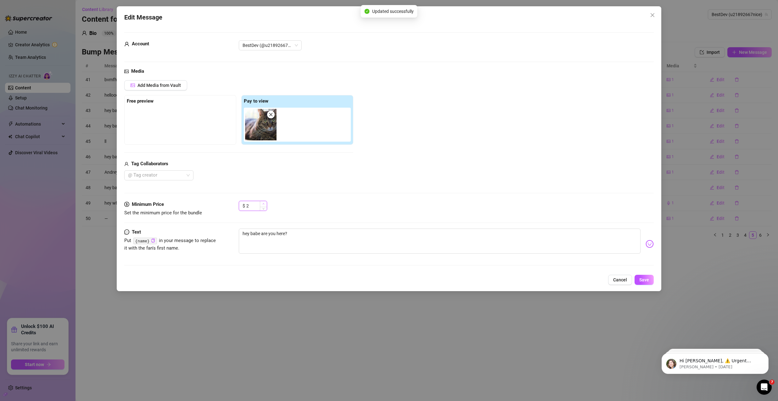
click at [263, 204] on icon "up" at bounding box center [264, 204] width 2 height 2
click at [263, 204] on icon "up" at bounding box center [264, 203] width 2 height 1
type input "5"
click at [263, 204] on icon "up" at bounding box center [264, 203] width 2 height 1
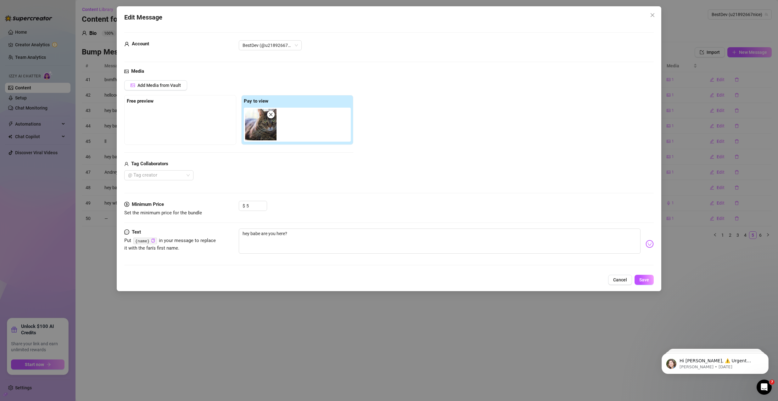
click at [658, 280] on div "Edit Message Account BestDev (@u21892667nice) Media Add Media from Vault Free p…" at bounding box center [389, 148] width 545 height 285
click at [649, 280] on span "Save" at bounding box center [645, 279] width 10 height 5
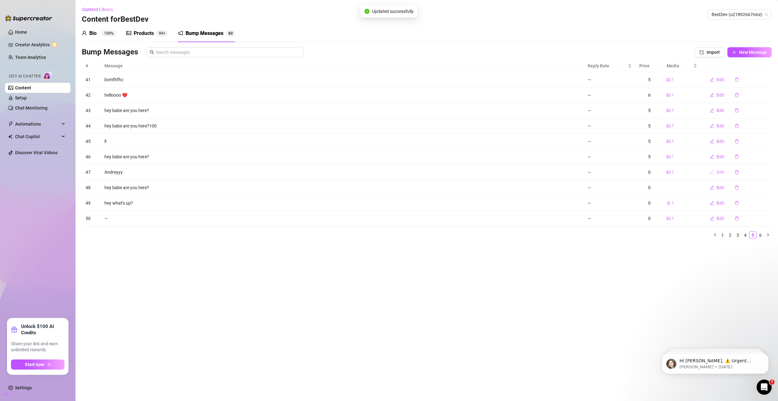
click at [720, 175] on button "Edit" at bounding box center [717, 172] width 25 height 10
type textarea "Andreyyy"
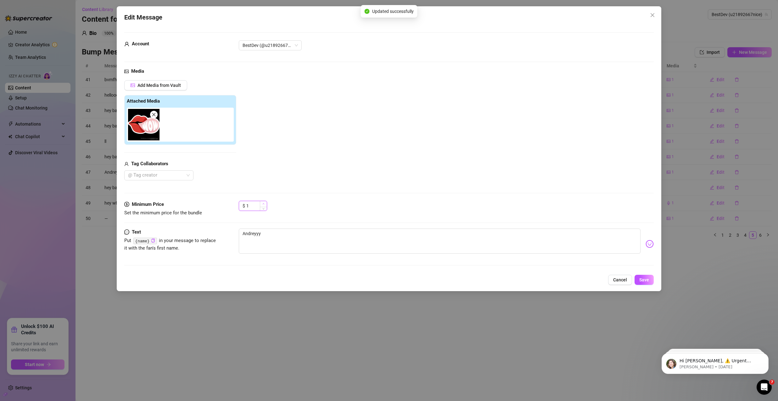
click at [263, 204] on icon "up" at bounding box center [264, 204] width 2 height 2
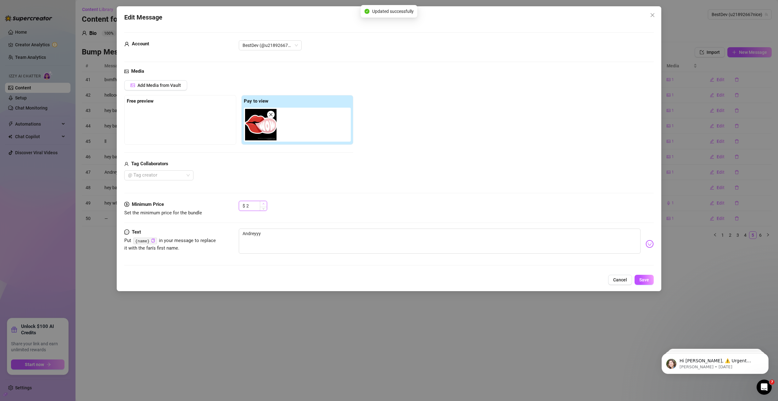
click at [263, 204] on icon "up" at bounding box center [264, 204] width 2 height 2
type input "5"
click at [263, 204] on icon "up" at bounding box center [264, 204] width 2 height 2
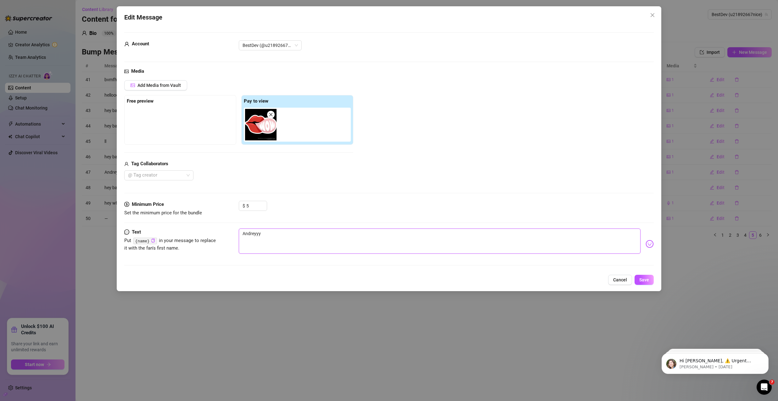
drag, startPoint x: 266, startPoint y: 235, endPoint x: 200, endPoint y: 240, distance: 66.6
click at [203, 240] on div "Text Put {name} in your message to replace it with the fan's first name. Andrey…" at bounding box center [389, 244] width 530 height 31
type textarea "Andreyy"
type textarea "[PERSON_NAME]"
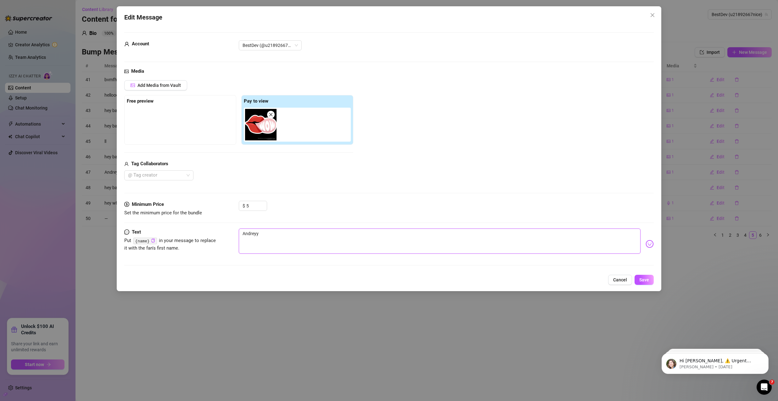
type textarea "[PERSON_NAME]"
type textarea "Andr"
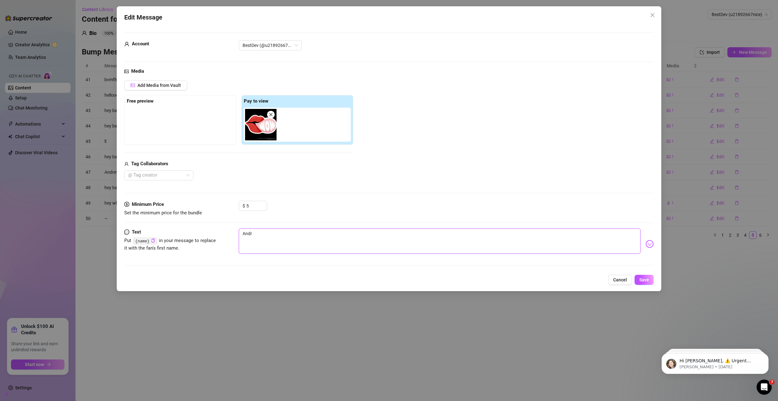
type textarea "And"
type textarea "An"
type textarea "A"
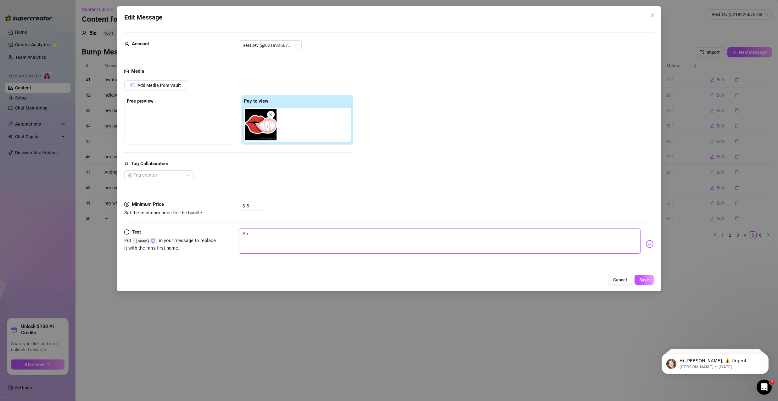
type textarea "A"
type textarea "Type your message here..."
type textarea "["
type textarea "[p"
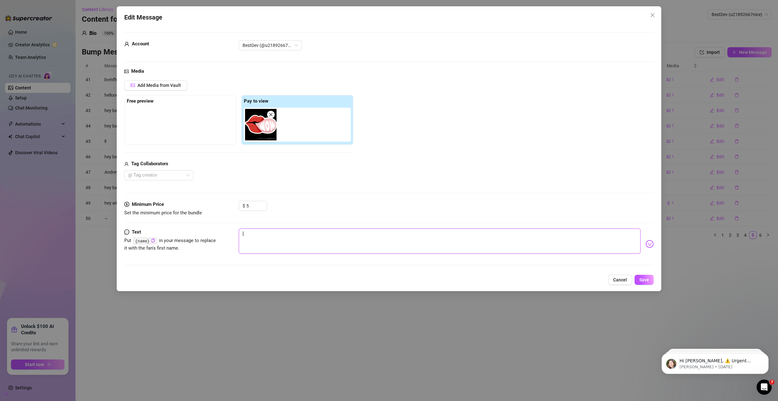
type textarea "[p"
type textarea "[po"
type textarea "[pok"
type textarea "[pok["
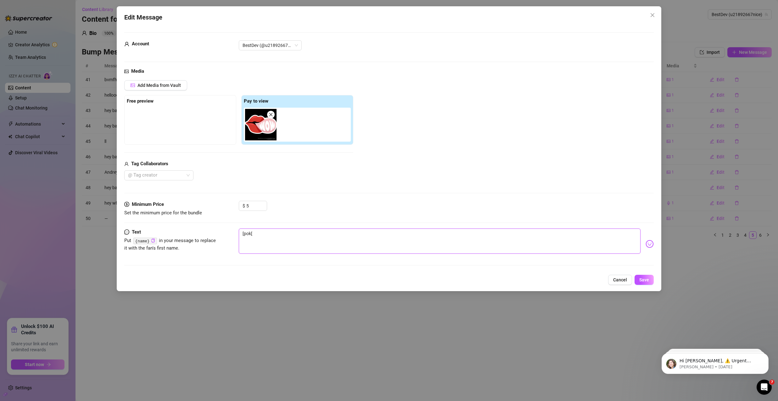
type textarea "[pok[o"
type textarea "[pok[o\"
type textarea "[pok[o\k"
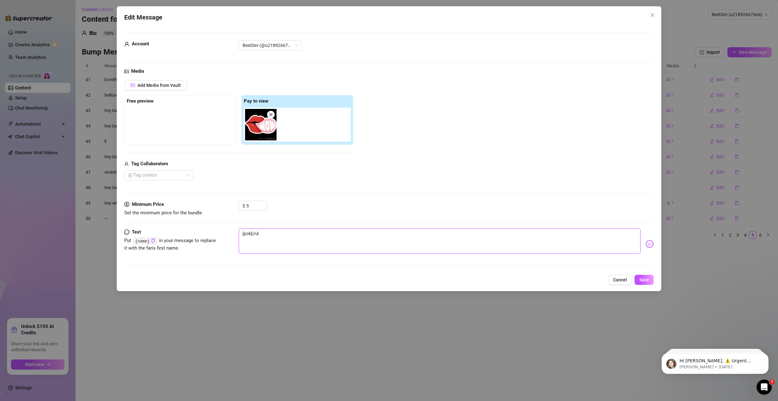
type textarea "[pok[o\kj"
type textarea "[pok[o\kj\["
type textarea "[pok[o\kj\[o"
type textarea "[pok[o\kj\[oj"
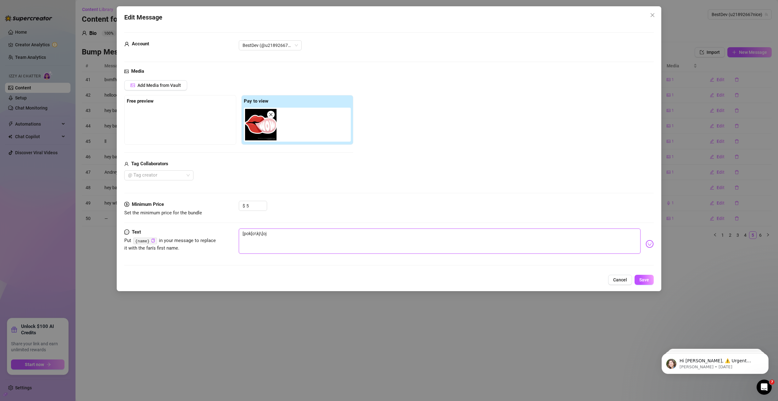
type textarea "[pok[o\kj\[ojk"
click at [642, 279] on span "Save" at bounding box center [645, 279] width 10 height 5
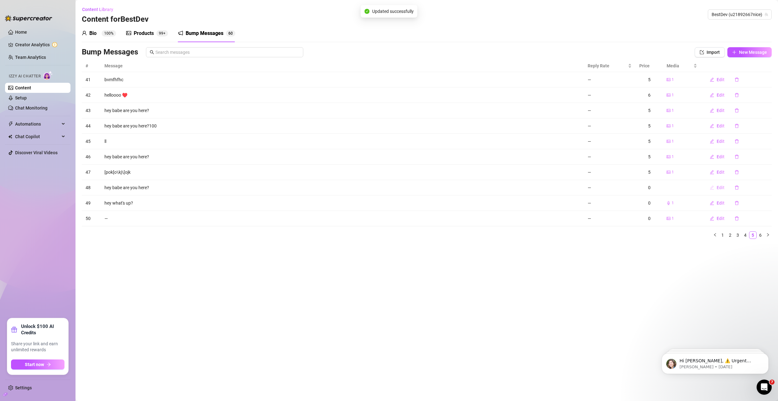
click at [720, 189] on span "Edit" at bounding box center [721, 187] width 8 height 5
type textarea "hey babe are you here?"
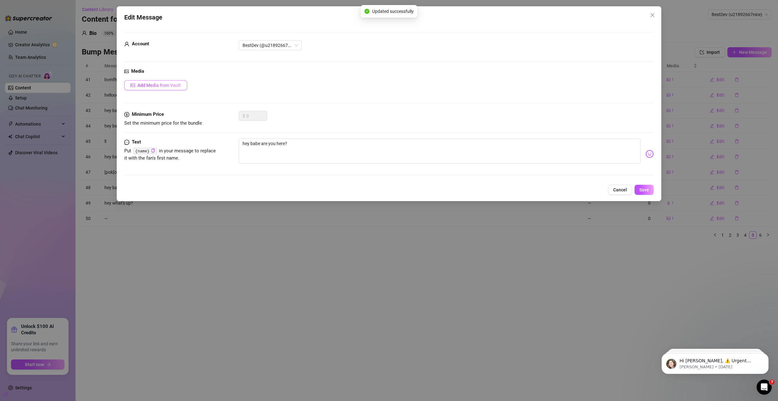
click at [183, 87] on button "Add Media from Vault" at bounding box center [155, 85] width 63 height 10
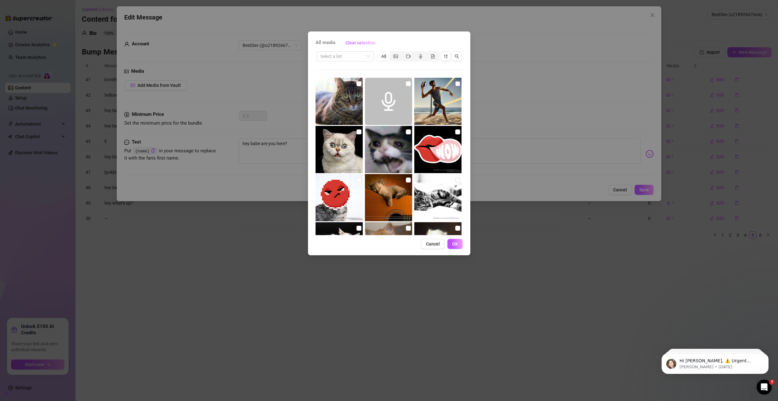
click at [455, 84] on input "checkbox" at bounding box center [457, 83] width 5 height 5
checkbox input "true"
click at [455, 246] on button "OK" at bounding box center [455, 244] width 15 height 10
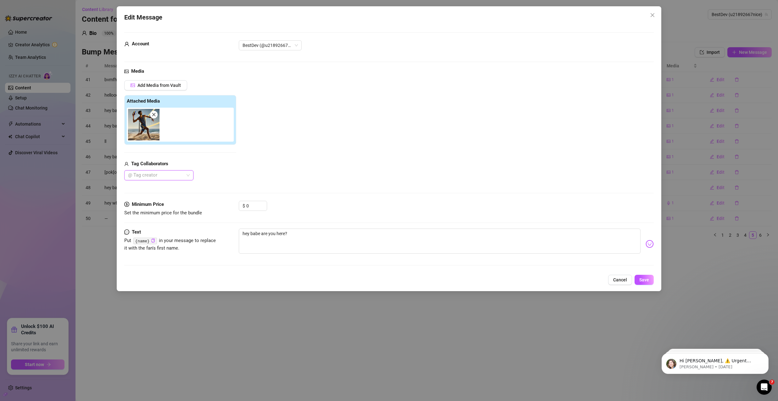
click at [269, 201] on div "$ 0" at bounding box center [446, 209] width 415 height 16
click at [265, 203] on icon "up" at bounding box center [264, 204] width 2 height 2
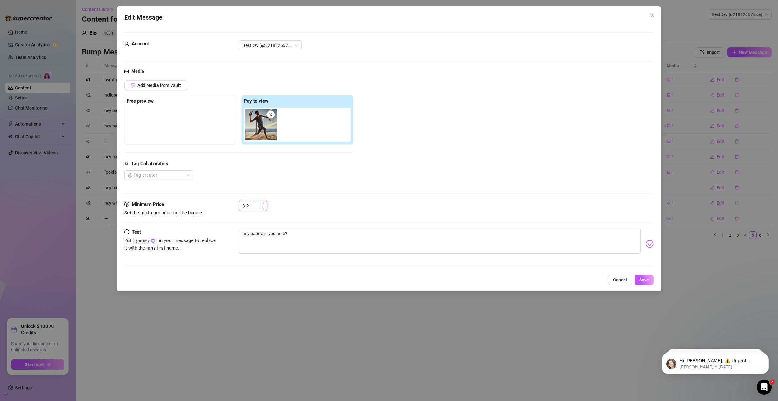
click at [264, 203] on icon "up" at bounding box center [264, 204] width 2 height 2
type input "5"
click at [264, 203] on icon "up" at bounding box center [264, 204] width 2 height 2
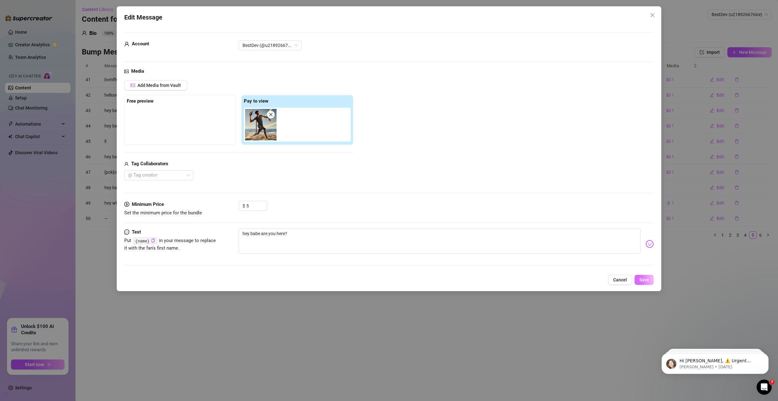
click at [641, 280] on span "Save" at bounding box center [645, 279] width 10 height 5
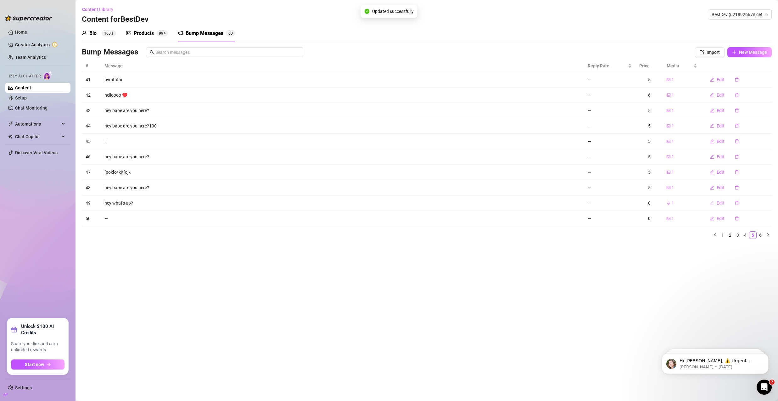
click at [720, 202] on span "Edit" at bounding box center [721, 203] width 8 height 5
type textarea "hey what's up?"
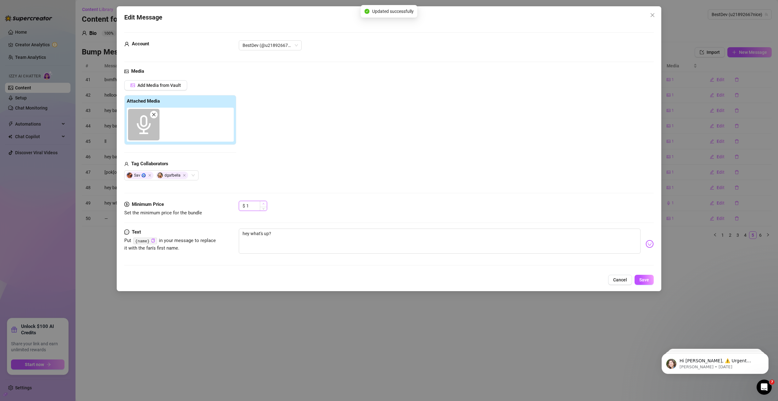
click at [266, 205] on span "Increase Value" at bounding box center [263, 204] width 7 height 6
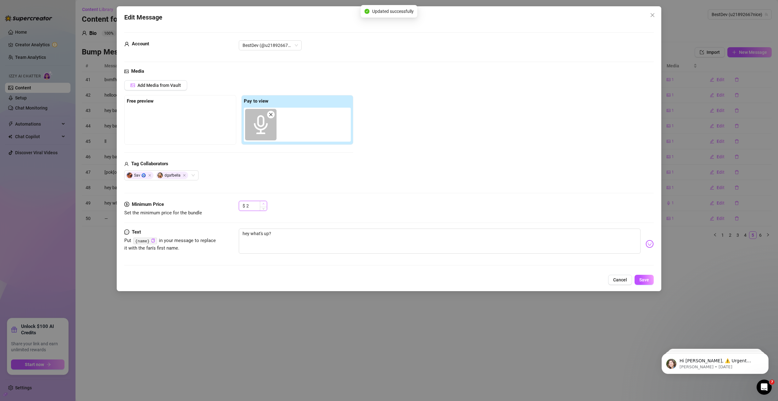
click at [266, 204] on span "Increase Value" at bounding box center [263, 204] width 7 height 6
type input "5"
click at [265, 204] on span "Increase Value" at bounding box center [263, 204] width 7 height 6
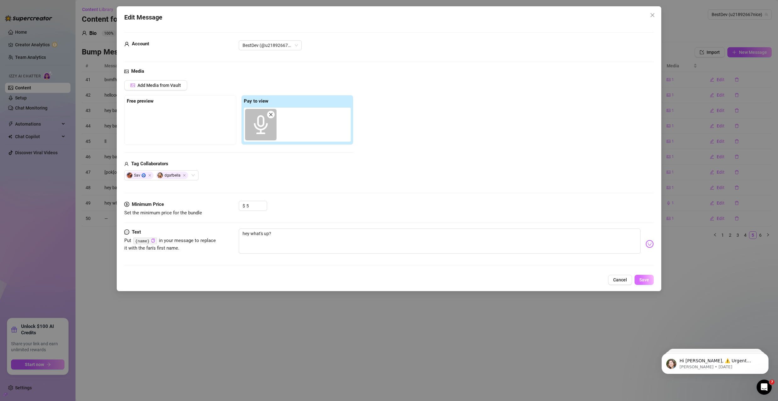
click at [636, 277] on button "Save" at bounding box center [644, 280] width 19 height 10
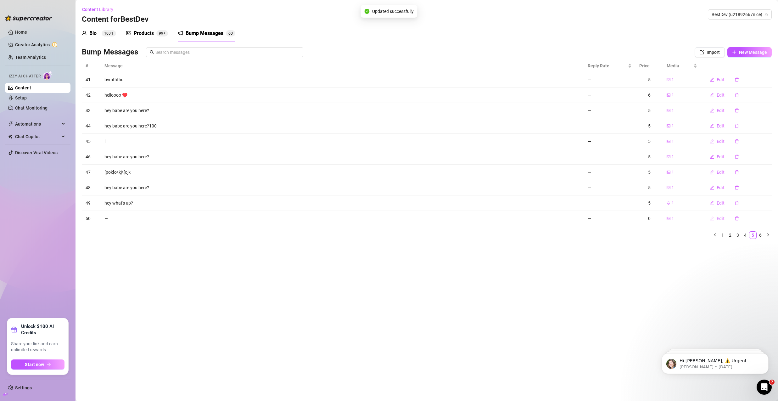
click at [721, 221] on span "Edit" at bounding box center [721, 218] width 8 height 5
type textarea "Type your message here..."
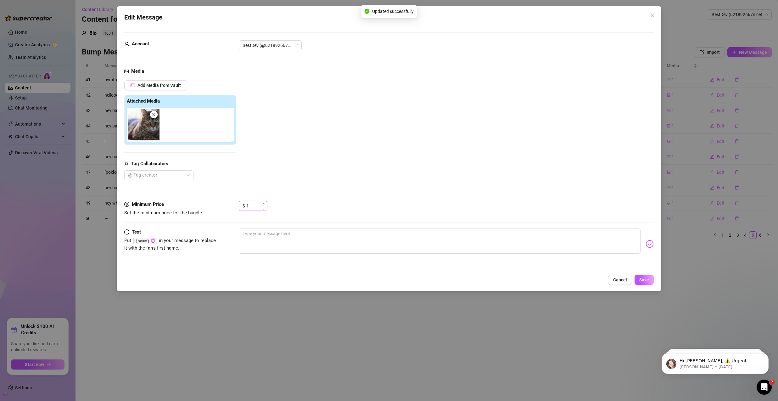
click at [263, 204] on icon "up" at bounding box center [264, 204] width 2 height 2
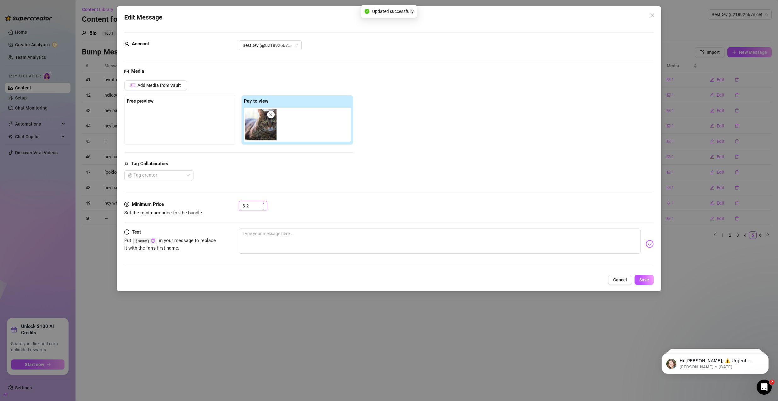
click at [263, 204] on icon "up" at bounding box center [264, 204] width 2 height 2
type input "5"
click at [263, 204] on icon "up" at bounding box center [264, 204] width 2 height 2
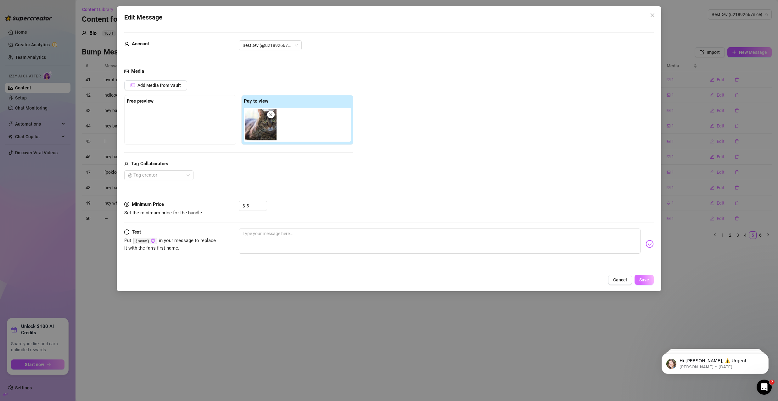
click at [644, 283] on button "Save" at bounding box center [644, 280] width 19 height 10
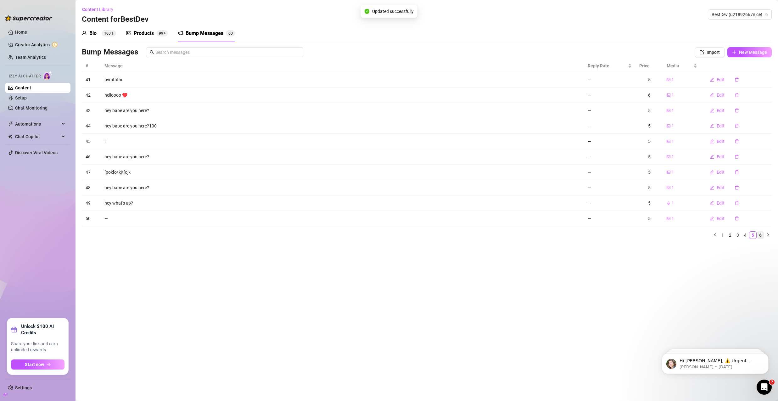
click at [760, 236] on link "6" at bounding box center [760, 235] width 7 height 7
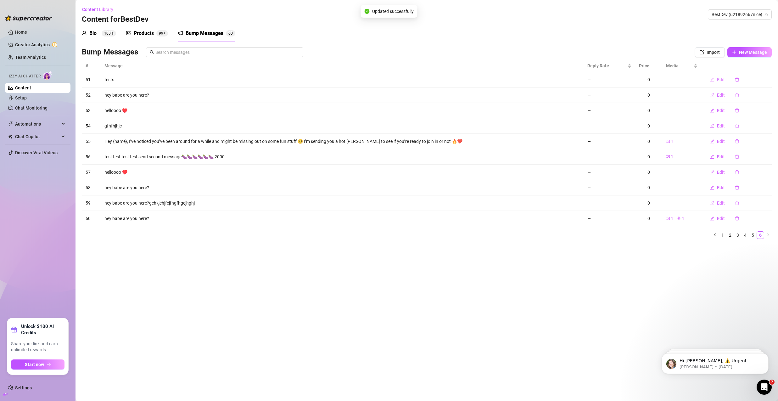
click at [713, 83] on button "Edit" at bounding box center [717, 80] width 25 height 10
type textarea "tests"
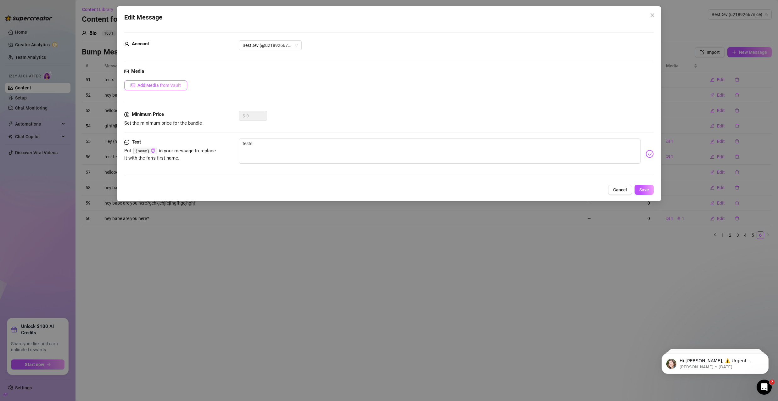
click at [184, 87] on button "Add Media from Vault" at bounding box center [155, 85] width 63 height 10
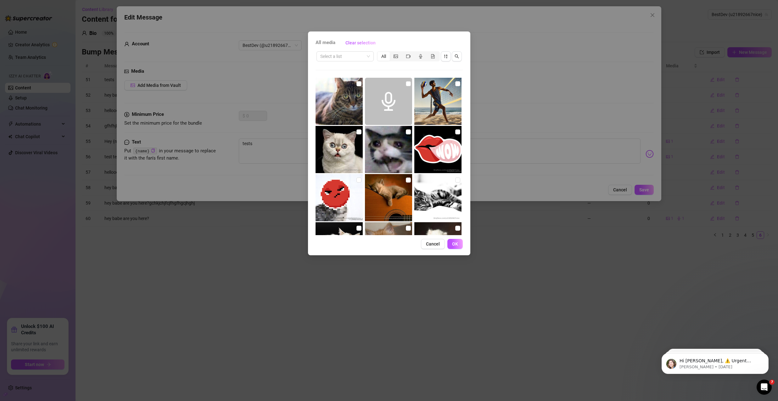
click at [444, 87] on img at bounding box center [438, 101] width 47 height 47
click at [455, 83] on input "checkbox" at bounding box center [457, 83] width 5 height 5
checkbox input "true"
click at [457, 249] on div "All media Clear selection Select a list All Cancel OK" at bounding box center [389, 143] width 162 height 224
click at [455, 245] on span "OK" at bounding box center [455, 243] width 6 height 5
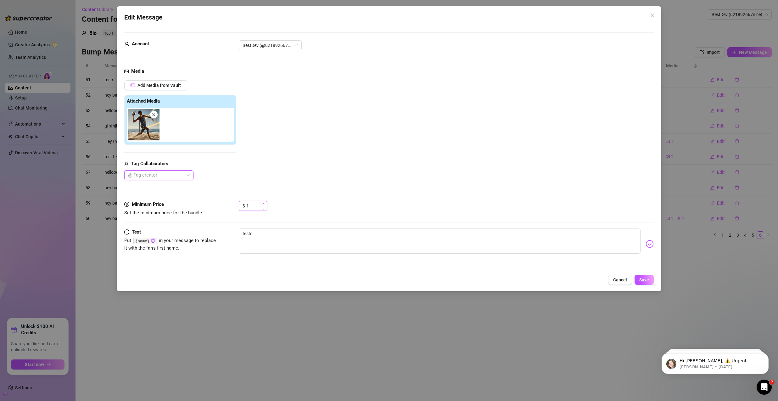
click at [264, 205] on span "Increase Value" at bounding box center [263, 204] width 7 height 6
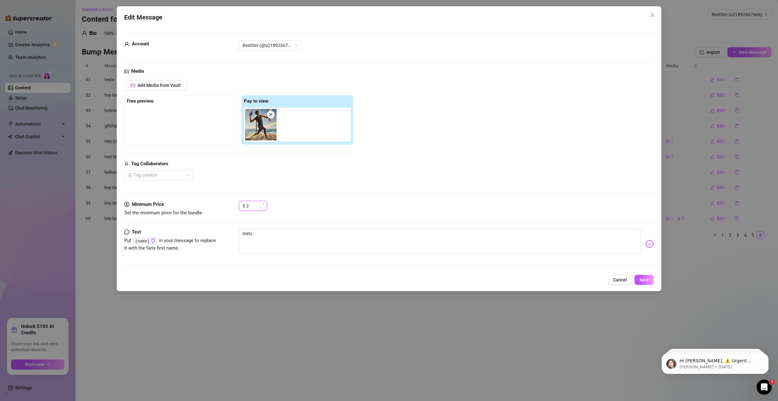
click at [264, 205] on span "Increase Value" at bounding box center [263, 204] width 7 height 6
type input "6"
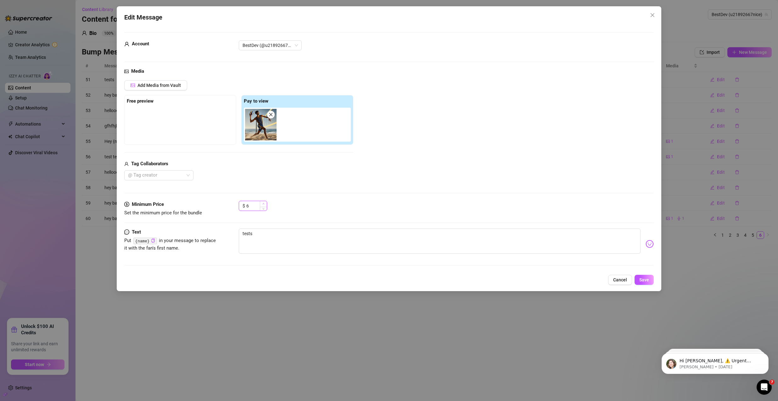
click at [264, 205] on span "Increase Value" at bounding box center [263, 204] width 7 height 6
click at [639, 282] on button "Save" at bounding box center [644, 280] width 19 height 10
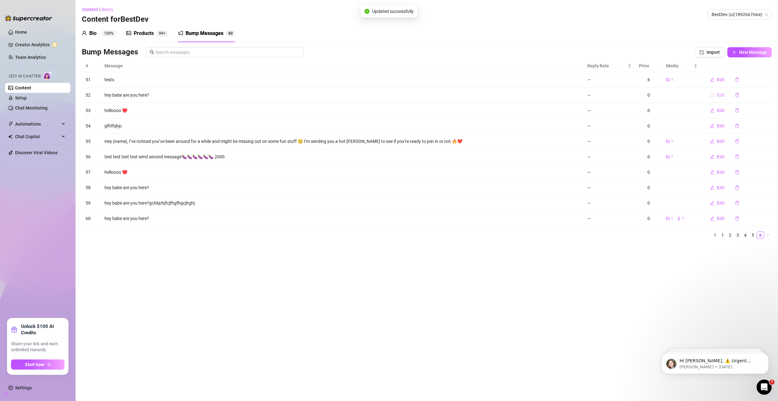
click at [724, 93] on span "Edit" at bounding box center [721, 95] width 8 height 5
type textarea "hey babe are you here?"
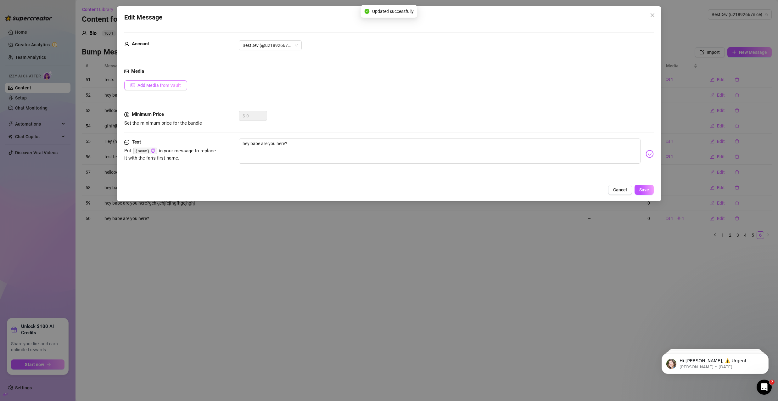
click at [169, 83] on span "Add Media from Vault" at bounding box center [159, 85] width 43 height 5
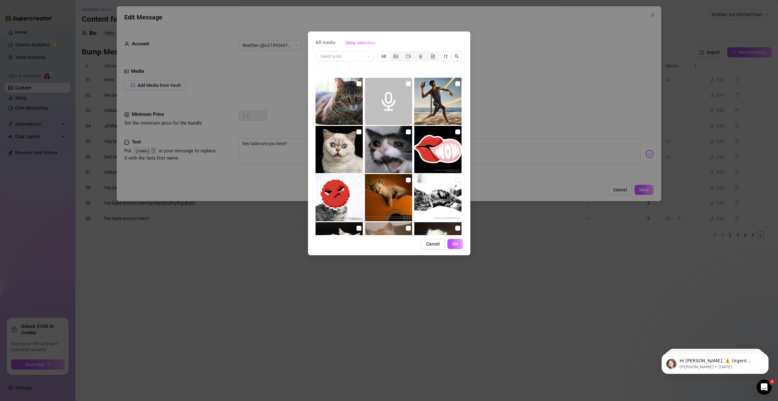
click at [456, 84] on input "checkbox" at bounding box center [457, 83] width 5 height 5
checkbox input "true"
click at [455, 246] on span "OK" at bounding box center [455, 243] width 6 height 5
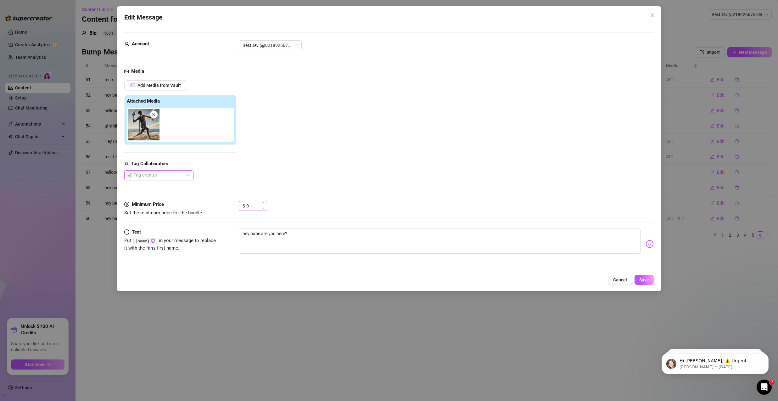
click at [262, 205] on span "Decrease Value" at bounding box center [263, 208] width 7 height 6
click at [262, 204] on span "Increase Value" at bounding box center [263, 204] width 7 height 6
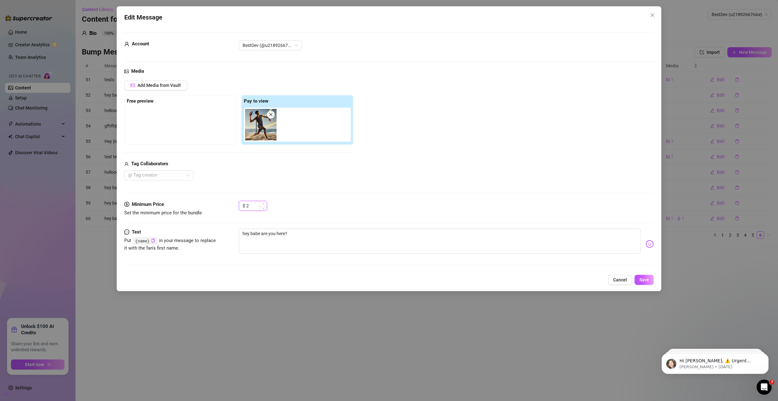
click at [263, 204] on icon "up" at bounding box center [264, 204] width 2 height 2
type input "5"
click at [263, 204] on icon "up" at bounding box center [264, 204] width 2 height 2
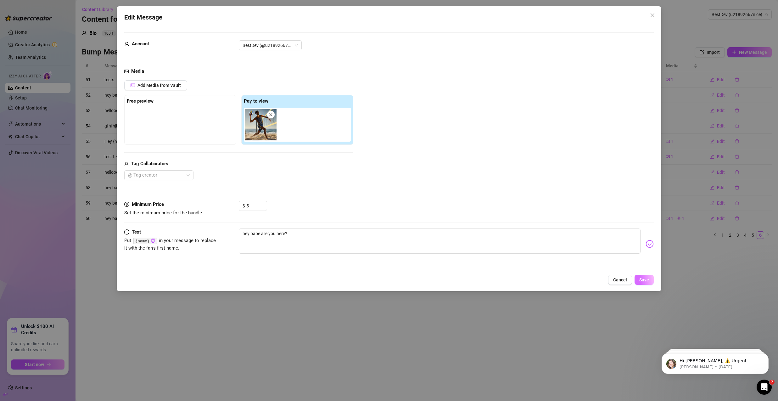
click at [640, 279] on span "Save" at bounding box center [645, 279] width 10 height 5
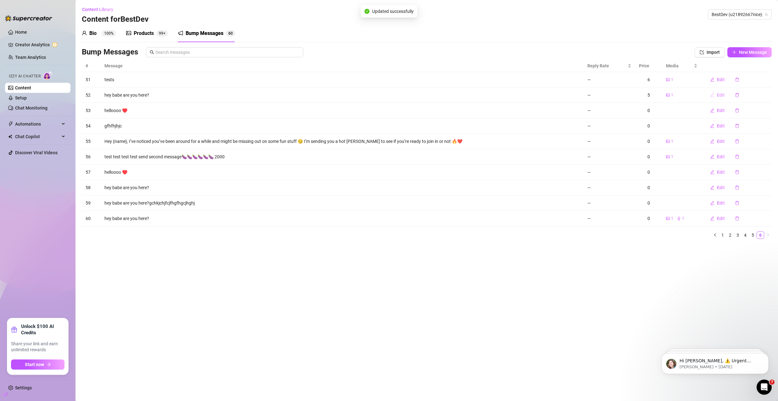
click at [719, 98] on button "Edit" at bounding box center [717, 95] width 25 height 10
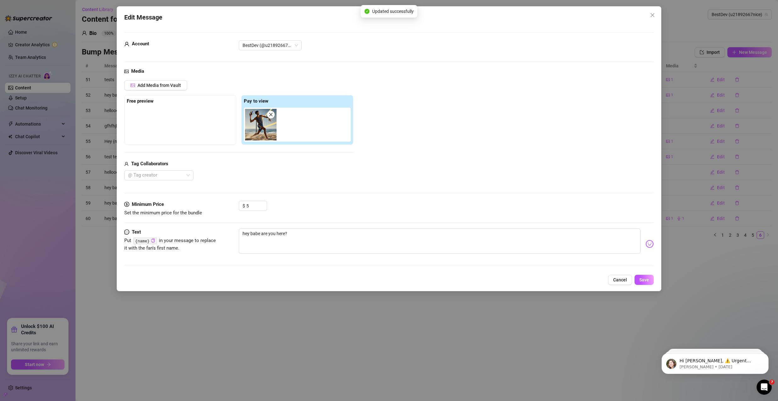
click at [682, 121] on div "Edit Message Account BestDev (@u21892667nice) Media Add Media from Vault Free p…" at bounding box center [389, 200] width 778 height 401
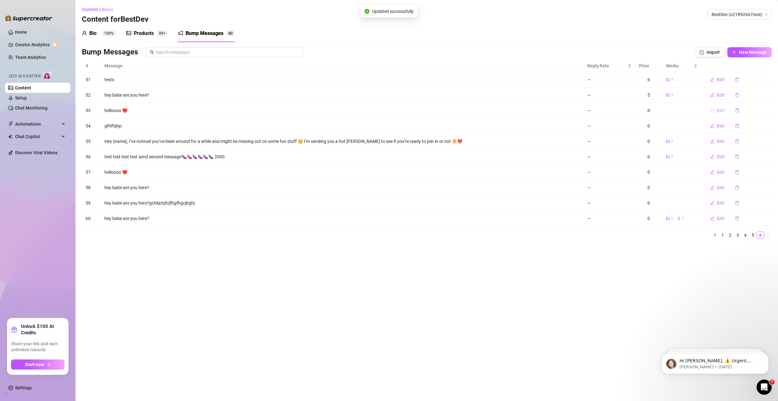
click at [709, 109] on button "Edit" at bounding box center [717, 110] width 25 height 10
type textarea "helloooo ♥️"
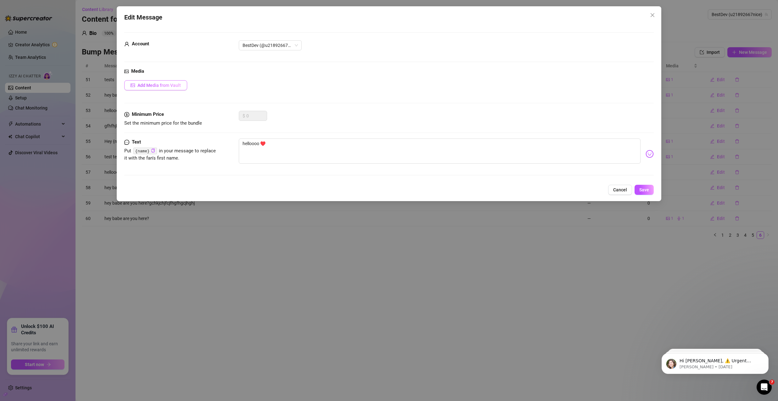
click at [157, 87] on span "Add Media from Vault" at bounding box center [159, 85] width 43 height 5
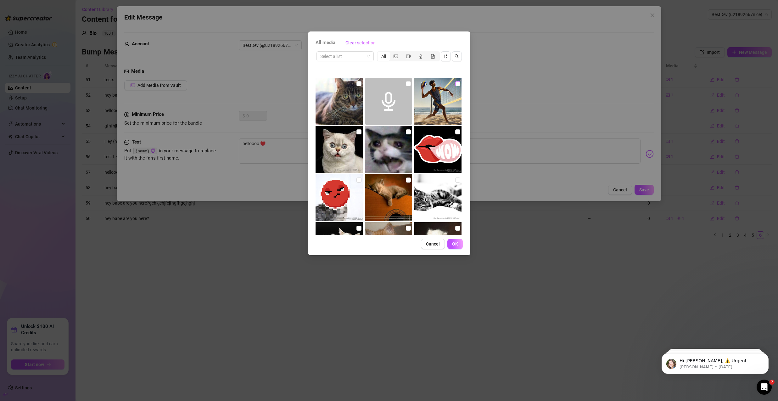
click at [455, 83] on input "checkbox" at bounding box center [457, 83] width 5 height 5
checkbox input "true"
click at [456, 244] on span "OK" at bounding box center [455, 243] width 6 height 5
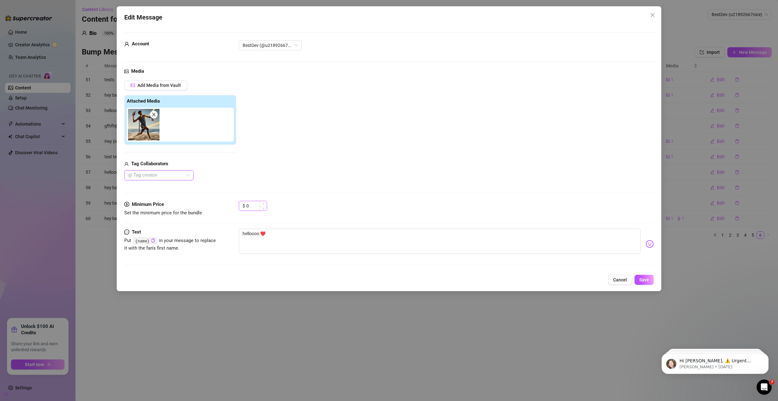
click at [262, 207] on span "Decrease Value" at bounding box center [263, 209] width 7 height 4
click at [262, 204] on span "Increase Value" at bounding box center [263, 204] width 7 height 6
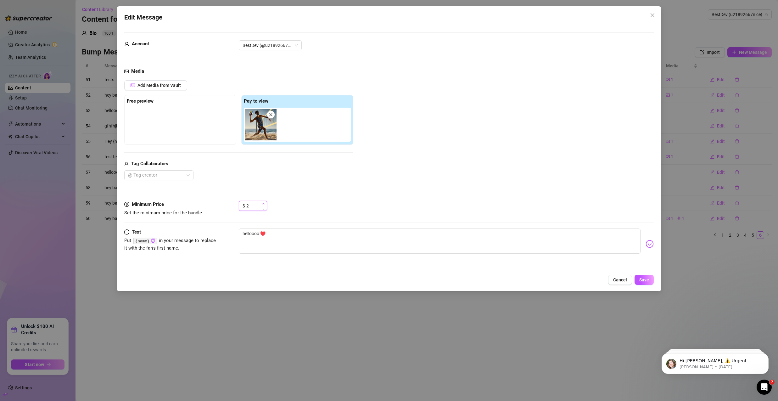
click at [262, 204] on span "Increase Value" at bounding box center [263, 204] width 7 height 6
click at [263, 204] on icon "up" at bounding box center [264, 204] width 2 height 2
click at [263, 205] on span "Increase Value" at bounding box center [263, 204] width 7 height 6
type input "5"
click at [263, 205] on span "Increase Value" at bounding box center [263, 204] width 7 height 6
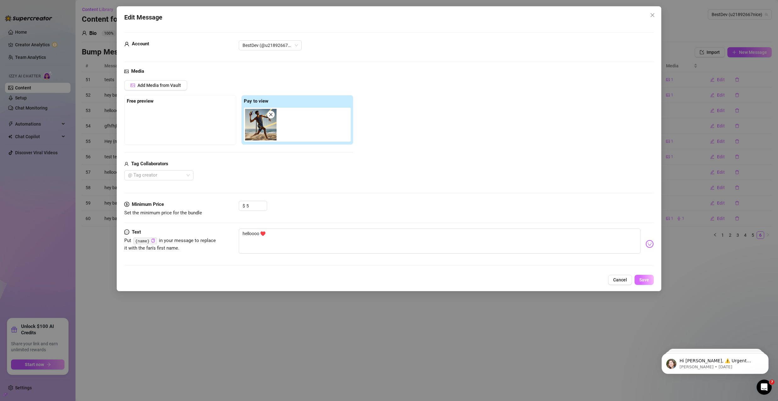
click at [651, 280] on button "Save" at bounding box center [644, 280] width 19 height 10
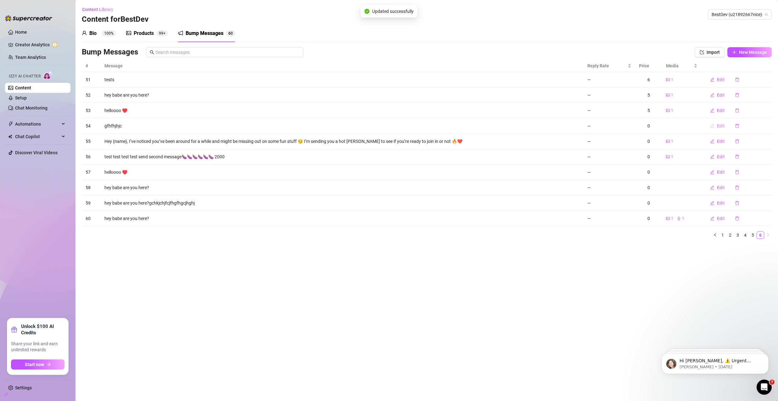
click at [722, 128] on span "Edit" at bounding box center [721, 125] width 8 height 5
type textarea "gfhfhjhjc"
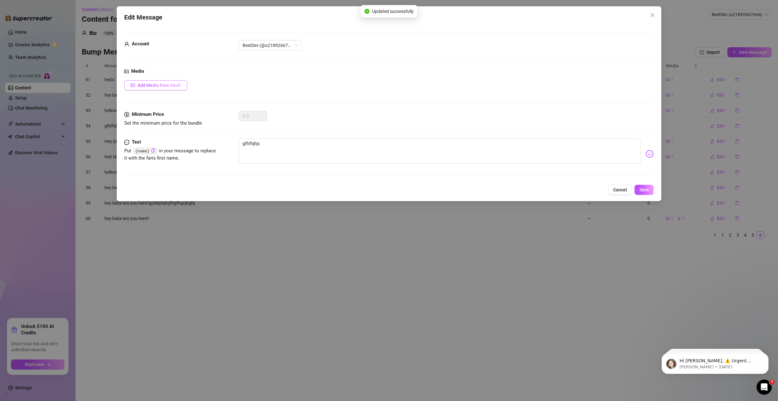
click at [167, 82] on button "Add Media from Vault" at bounding box center [155, 85] width 63 height 10
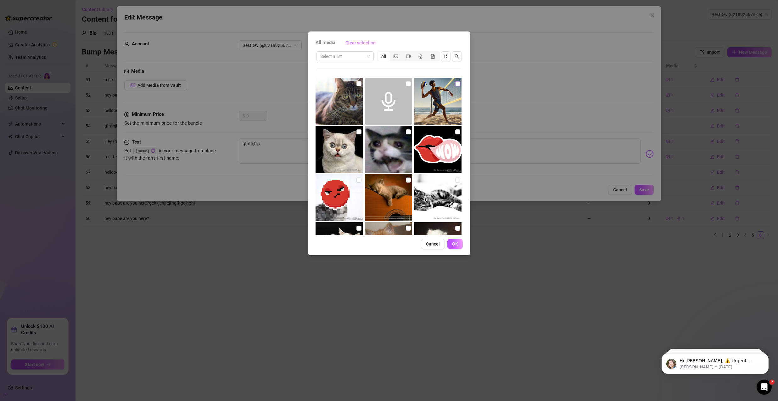
click at [455, 84] on input "checkbox" at bounding box center [457, 83] width 5 height 5
checkbox input "true"
click at [461, 244] on button "OK" at bounding box center [455, 244] width 15 height 10
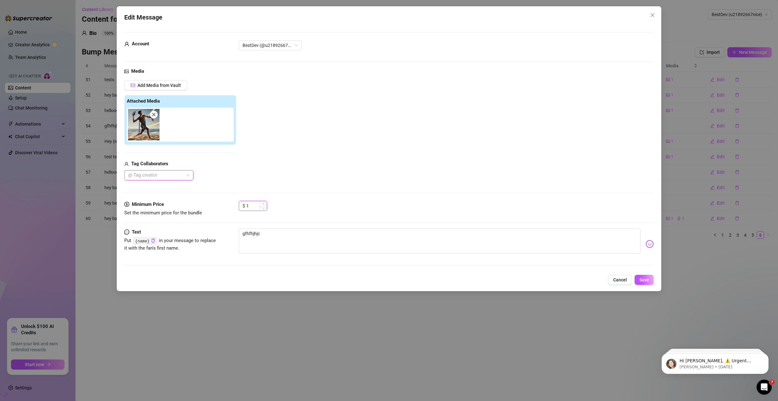
click at [263, 203] on icon "up" at bounding box center [264, 204] width 2 height 2
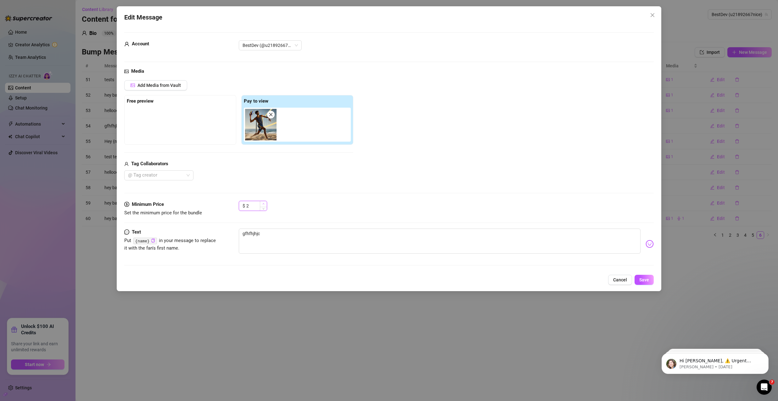
click at [263, 203] on icon "up" at bounding box center [264, 204] width 2 height 2
type input "5"
click at [263, 203] on icon "up" at bounding box center [264, 204] width 2 height 2
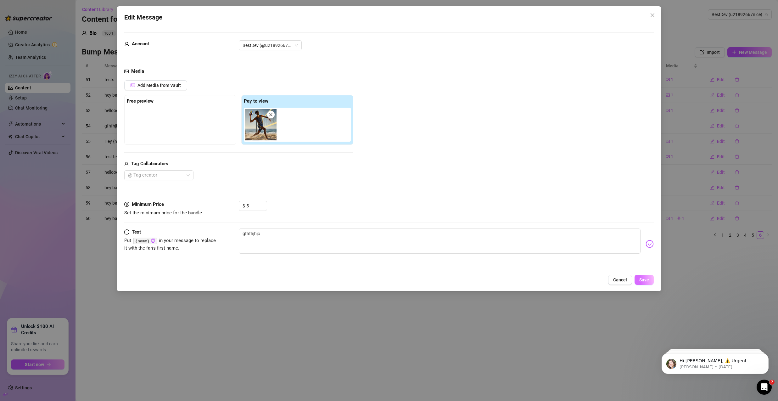
click at [638, 276] on button "Save" at bounding box center [644, 280] width 19 height 10
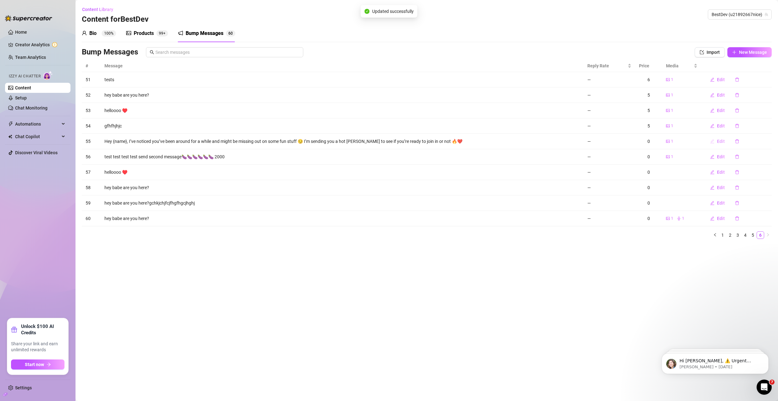
click at [723, 146] on button "Edit" at bounding box center [717, 141] width 25 height 10
type textarea "Hey {name}, I’ve noticed you’ve been around for a while and might be missing ou…"
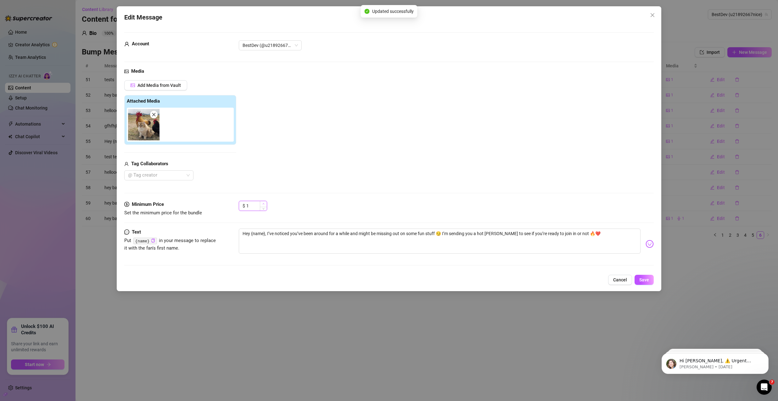
click at [265, 205] on span "Increase Value" at bounding box center [263, 204] width 7 height 6
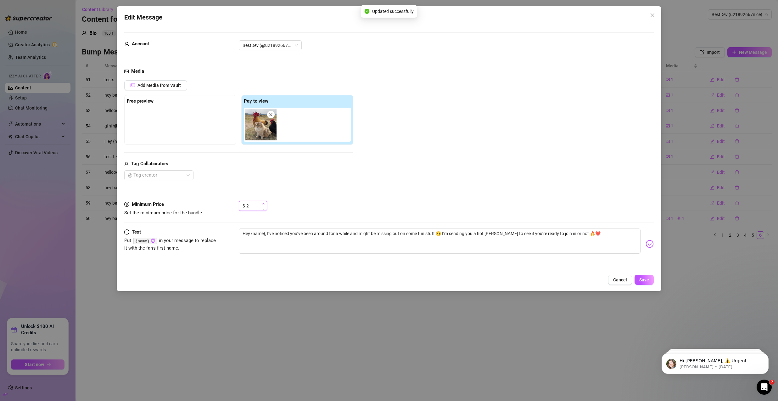
click at [265, 205] on span "Increase Value" at bounding box center [263, 204] width 7 height 6
click at [264, 205] on span "Increase Value" at bounding box center [263, 204] width 7 height 6
type input "5"
click at [264, 205] on span "Increase Value" at bounding box center [263, 204] width 7 height 6
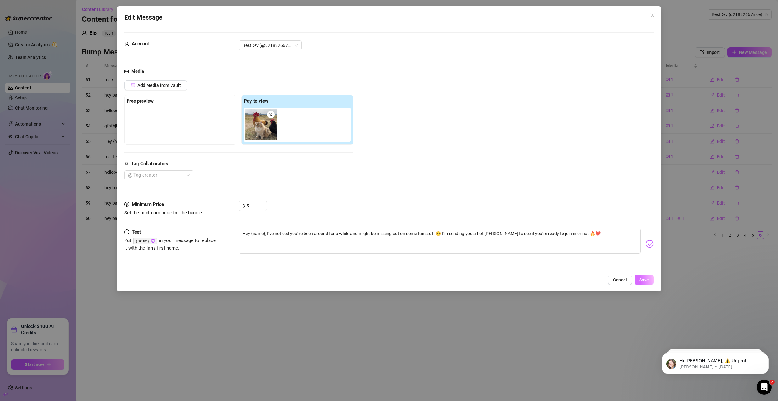
click at [649, 284] on button "Save" at bounding box center [644, 280] width 19 height 10
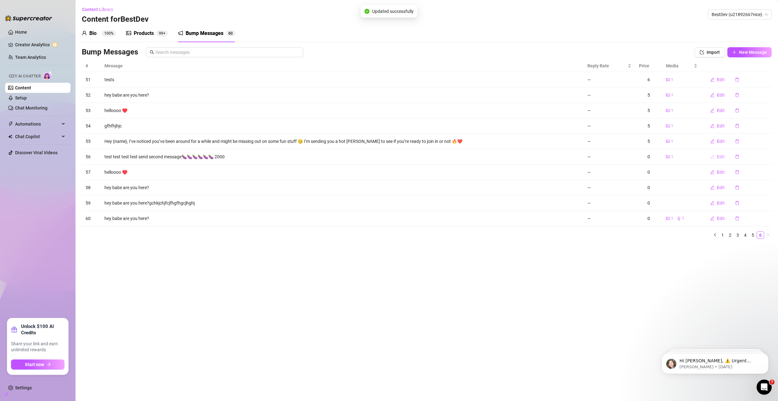
click at [718, 157] on span "Edit" at bounding box center [721, 156] width 8 height 5
type textarea "test test test test send second message🍆🍆🍆🍆🍆🍆 2000"
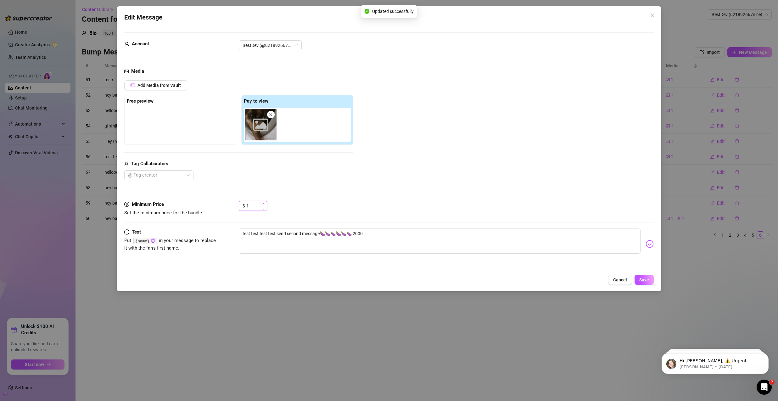
click at [263, 203] on icon "up" at bounding box center [264, 204] width 2 height 2
type input "5"
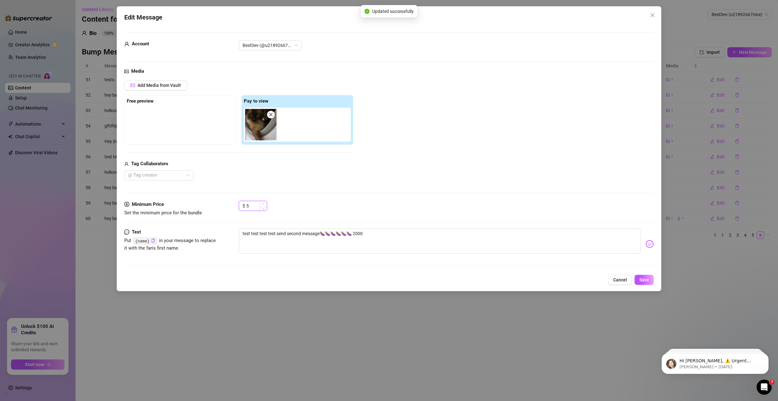
click at [263, 203] on icon "up" at bounding box center [264, 204] width 2 height 2
click at [643, 278] on span "Save" at bounding box center [645, 279] width 10 height 5
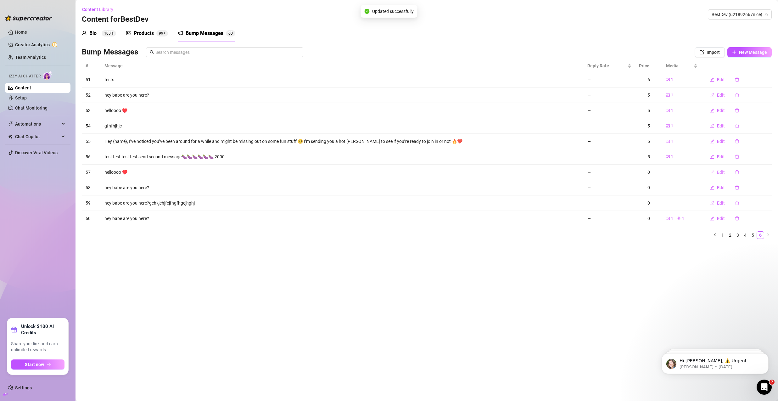
click at [718, 174] on span "Edit" at bounding box center [721, 172] width 8 height 5
type textarea "helloooo ♥️"
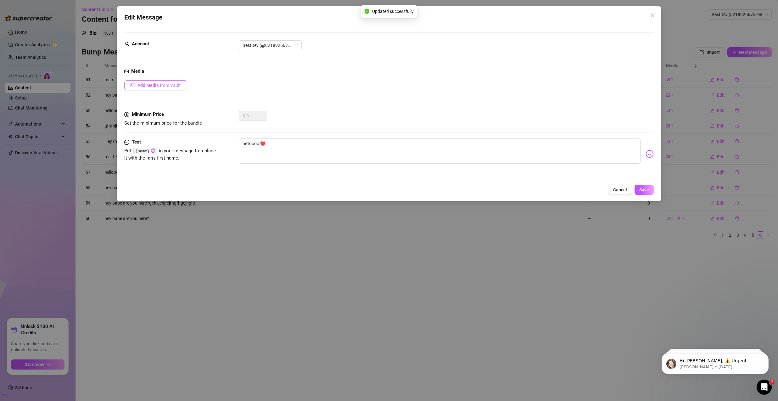
click at [175, 86] on span "Add Media from Vault" at bounding box center [159, 85] width 43 height 5
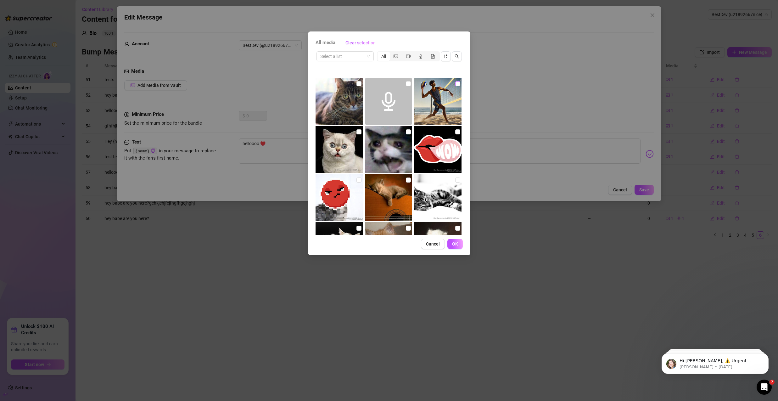
click at [455, 86] on input "checkbox" at bounding box center [457, 83] width 5 height 5
checkbox input "true"
click at [457, 247] on button "OK" at bounding box center [455, 244] width 15 height 10
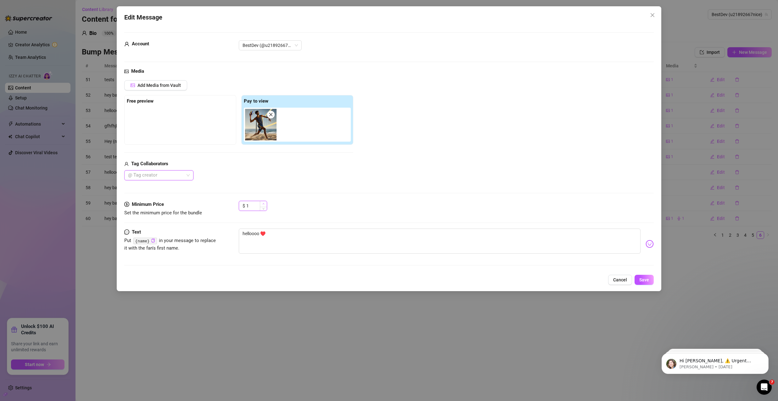
click at [263, 204] on icon "up" at bounding box center [264, 204] width 2 height 2
click at [268, 205] on div "$ 4" at bounding box center [446, 209] width 415 height 16
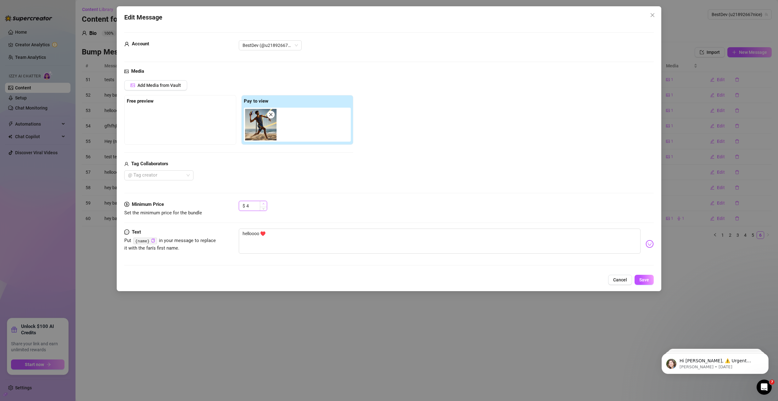
type input "5"
click at [263, 204] on icon "up" at bounding box center [264, 204] width 2 height 2
click at [639, 277] on button "Save" at bounding box center [644, 280] width 19 height 10
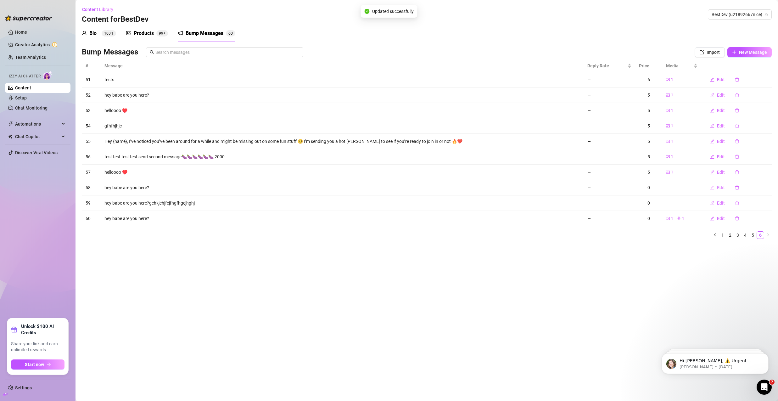
click at [724, 187] on span "Edit" at bounding box center [721, 187] width 8 height 5
type textarea "hey babe are you here?"
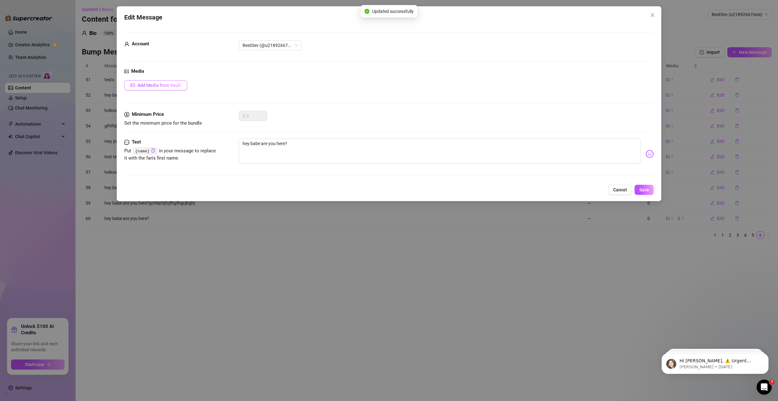
click at [175, 85] on span "Add Media from Vault" at bounding box center [159, 85] width 43 height 5
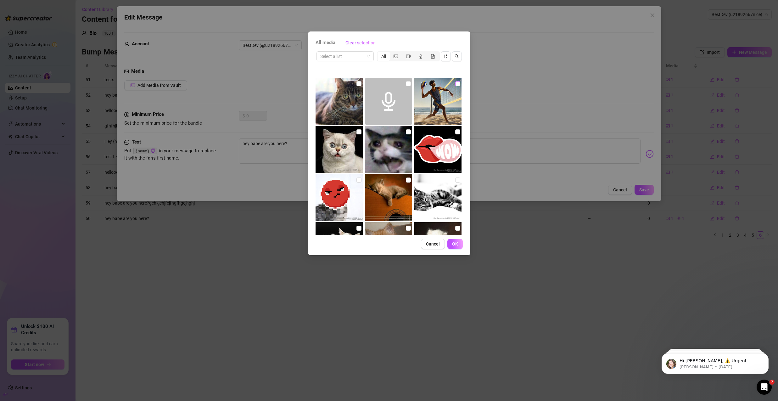
click at [455, 83] on input "checkbox" at bounding box center [457, 83] width 5 height 5
checkbox input "true"
click at [455, 242] on span "OK" at bounding box center [455, 243] width 6 height 5
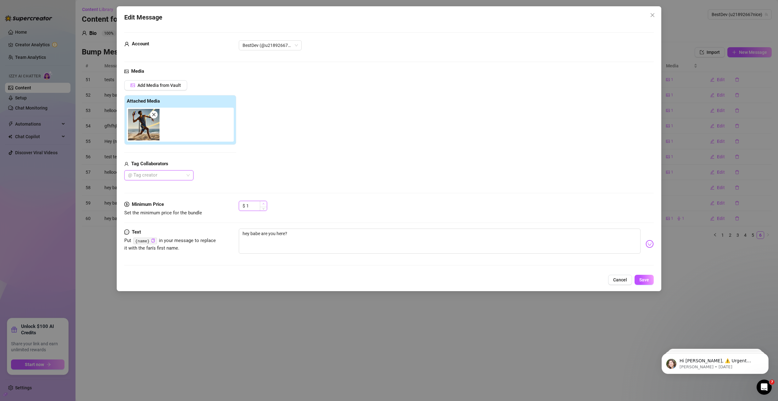
click at [263, 203] on icon "up" at bounding box center [264, 204] width 2 height 2
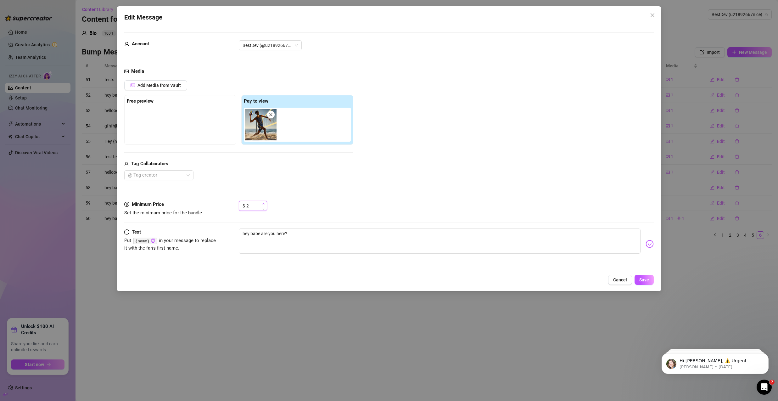
click at [263, 203] on icon "up" at bounding box center [264, 204] width 2 height 2
type input "5"
click at [263, 203] on icon "up" at bounding box center [264, 204] width 2 height 2
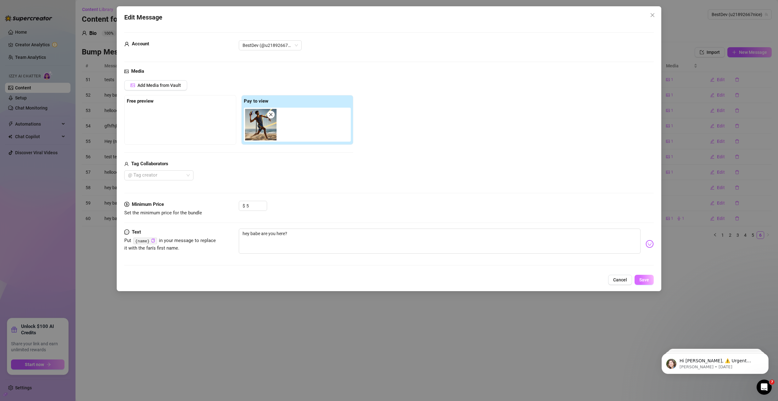
click at [651, 282] on button "Save" at bounding box center [644, 280] width 19 height 10
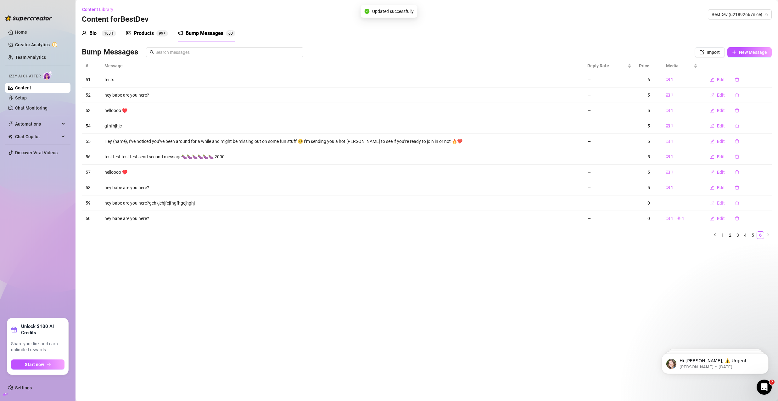
click at [723, 207] on button "Edit" at bounding box center [717, 203] width 25 height 10
type textarea "hey babe are you here?gchkjchjfcjfhgfhgcjhghj"
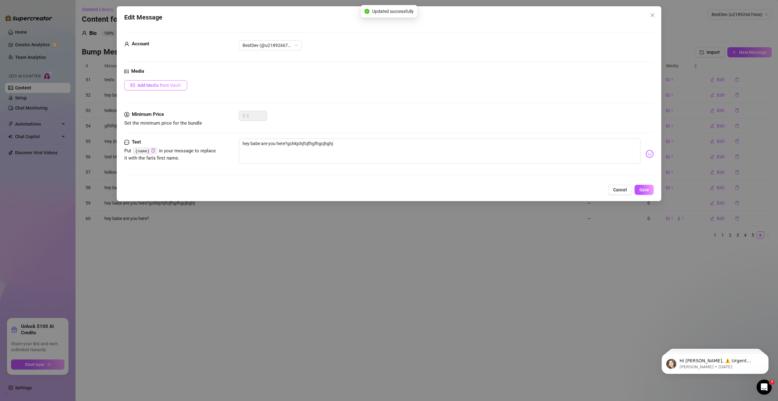
click at [174, 88] on button "Add Media from Vault" at bounding box center [155, 85] width 63 height 10
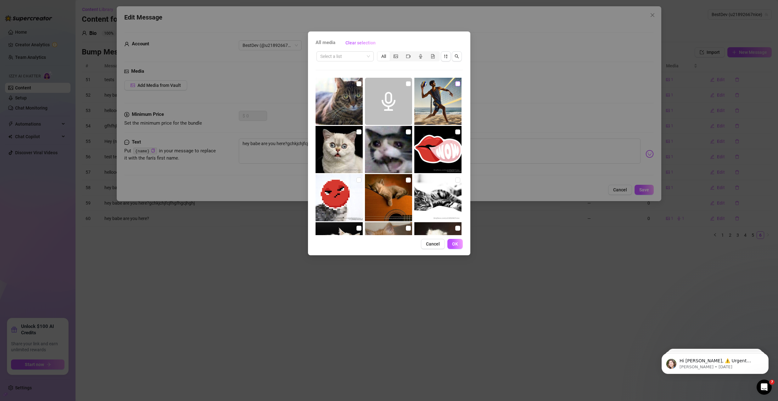
click at [455, 83] on input "checkbox" at bounding box center [457, 83] width 5 height 5
checkbox input "true"
click at [460, 243] on button "OK" at bounding box center [455, 244] width 15 height 10
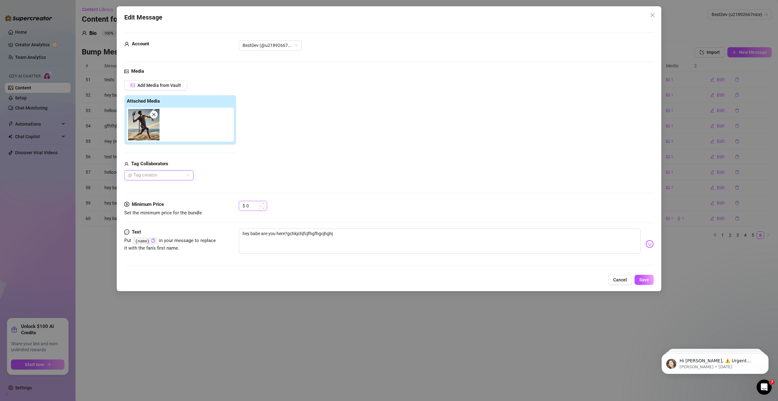
click at [268, 204] on div "$ 0" at bounding box center [446, 209] width 415 height 16
click at [264, 203] on span "Increase Value" at bounding box center [263, 203] width 7 height 5
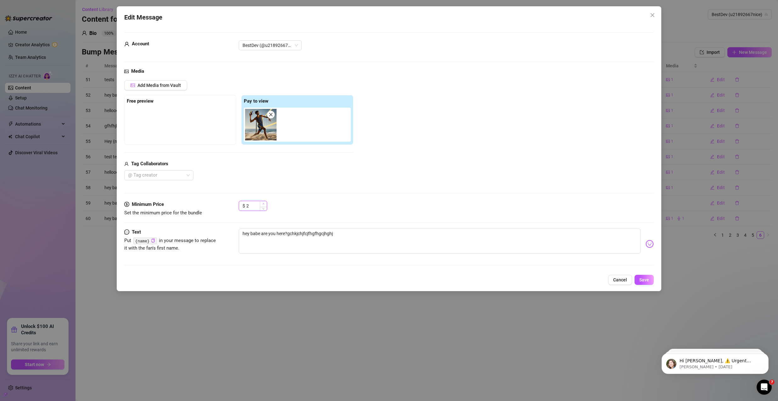
click at [264, 203] on icon "up" at bounding box center [264, 204] width 2 height 2
type input "5"
click at [264, 203] on icon "up" at bounding box center [264, 204] width 2 height 2
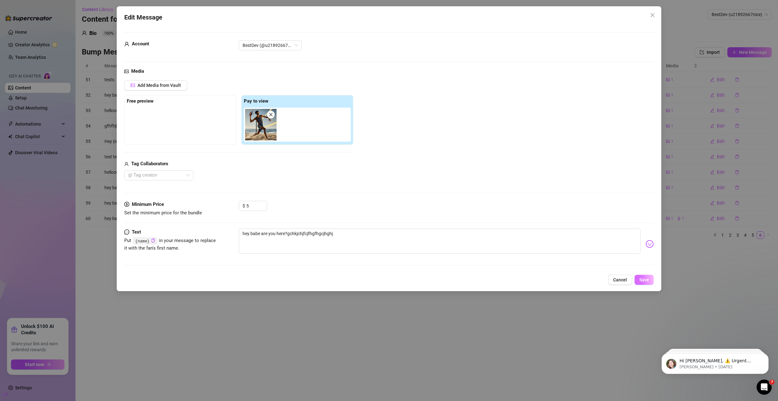
click at [648, 281] on span "Save" at bounding box center [645, 279] width 10 height 5
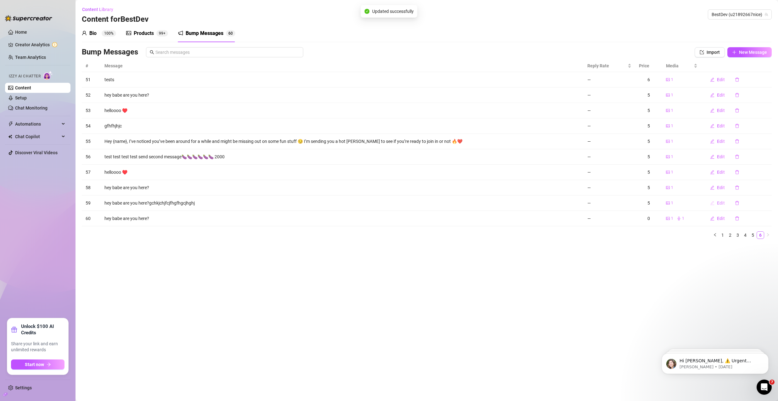
click at [724, 198] on button "Edit" at bounding box center [717, 203] width 25 height 10
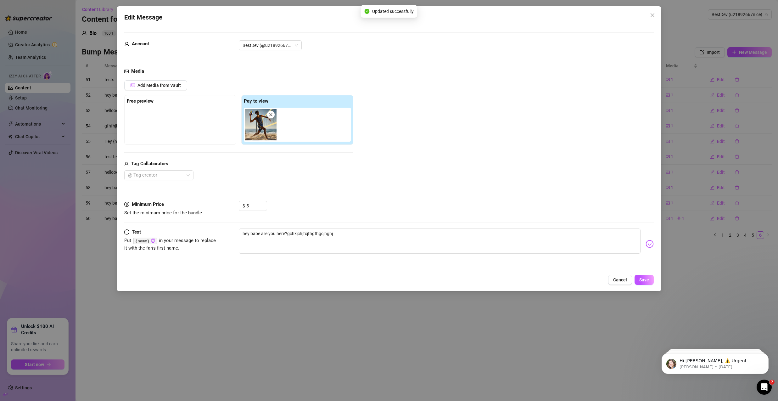
click at [693, 234] on div "Edit Message Account BestDev (@u21892667nice) Media Add Media from Vault Free p…" at bounding box center [389, 200] width 778 height 401
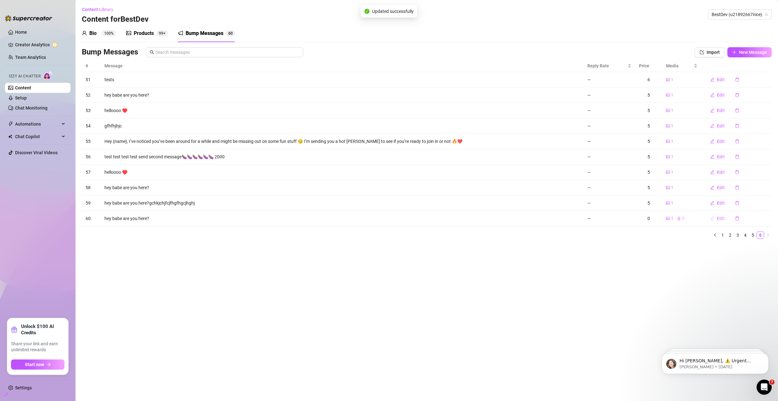
click at [717, 219] on span "Edit" at bounding box center [721, 218] width 8 height 5
type textarea "hey babe are you here?"
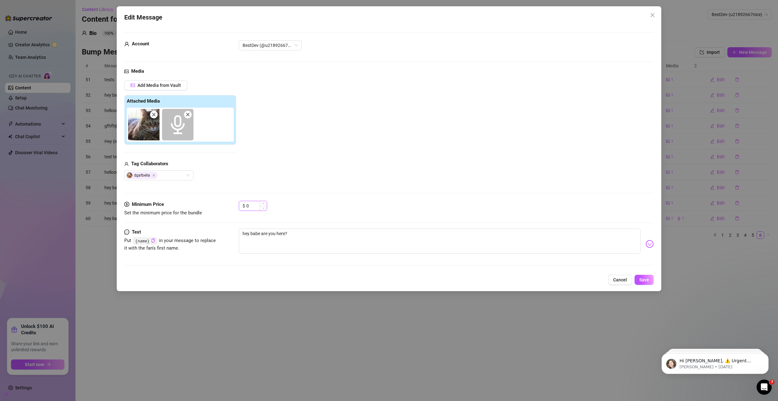
click at [268, 202] on div "$ 0" at bounding box center [446, 209] width 415 height 16
click at [265, 203] on span "Increase Value" at bounding box center [263, 204] width 7 height 6
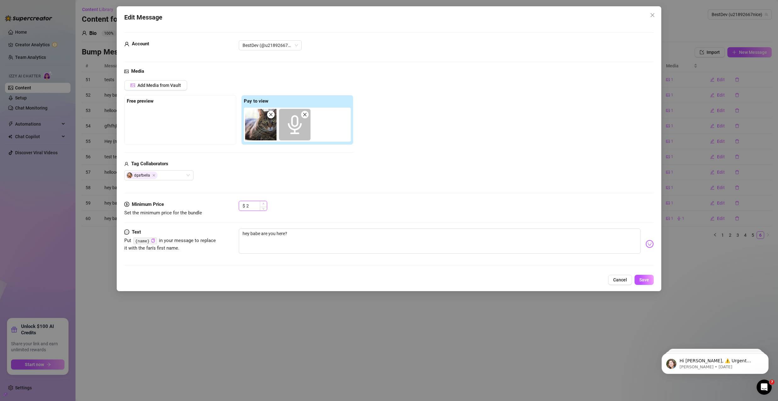
click at [264, 203] on icon "up" at bounding box center [264, 204] width 2 height 2
type input "6"
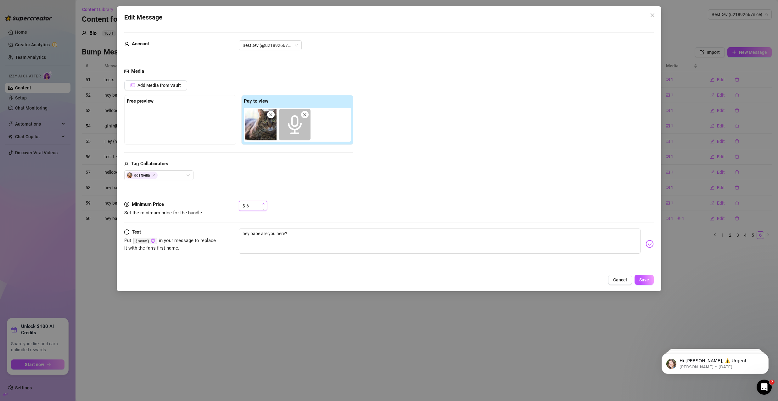
click at [264, 203] on icon "up" at bounding box center [264, 204] width 2 height 2
click at [649, 277] on button "Save" at bounding box center [644, 280] width 19 height 10
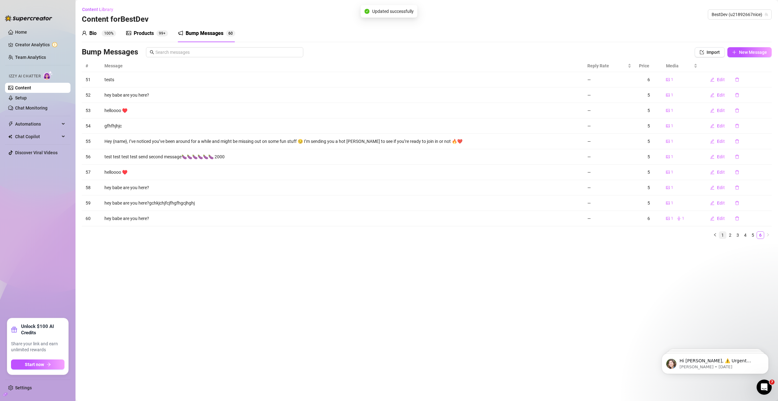
click at [721, 236] on link "1" at bounding box center [723, 235] width 7 height 7
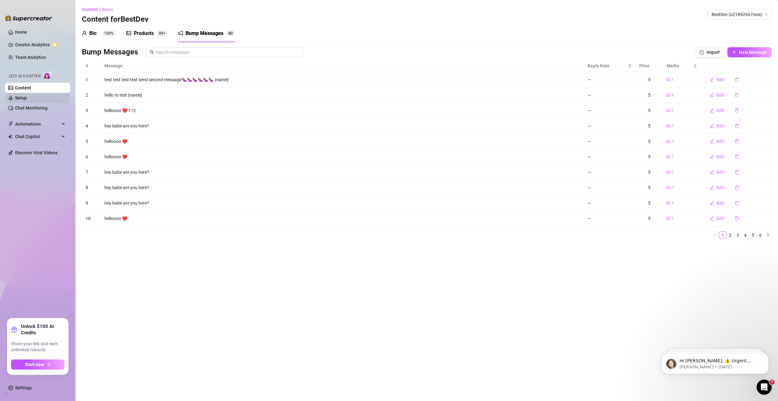
click at [27, 98] on link "Setup" at bounding box center [21, 97] width 12 height 5
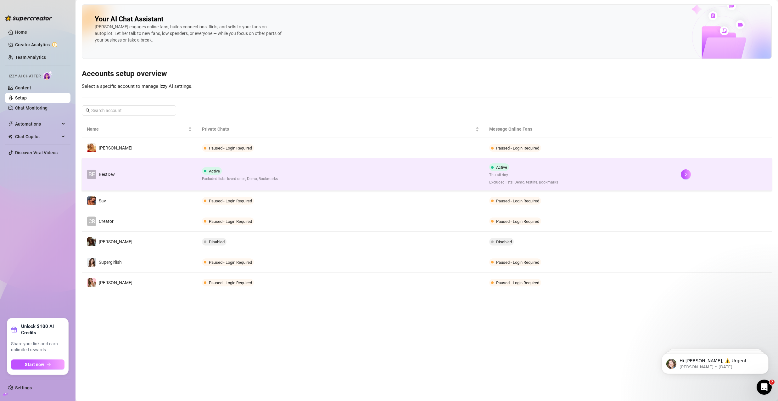
click at [148, 163] on td "BE BestDev" at bounding box center [139, 174] width 115 height 32
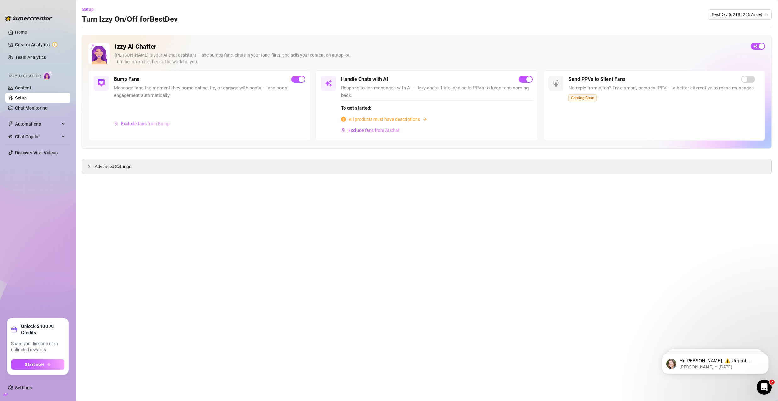
click at [126, 122] on span "Exclude fans from Bump" at bounding box center [145, 123] width 48 height 5
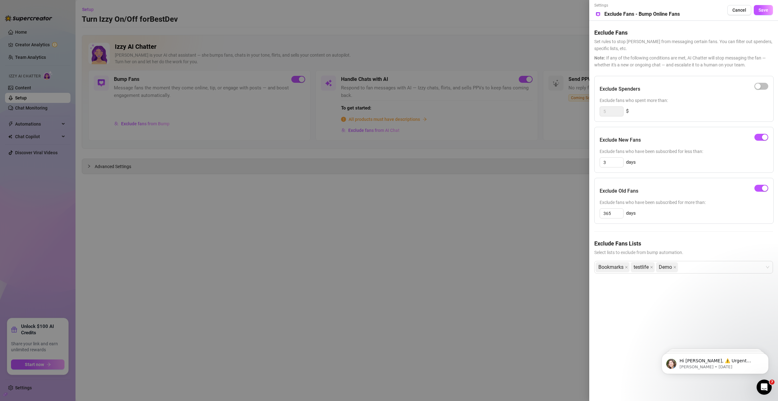
click at [167, 164] on div at bounding box center [389, 200] width 778 height 401
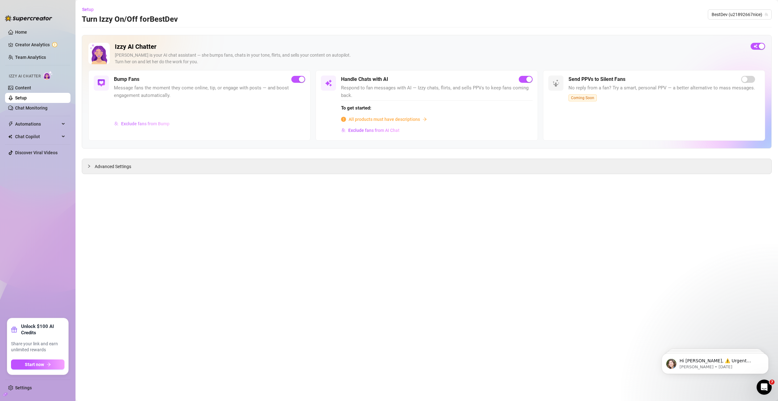
click at [144, 127] on button "Exclude fans from Bump" at bounding box center [142, 124] width 56 height 10
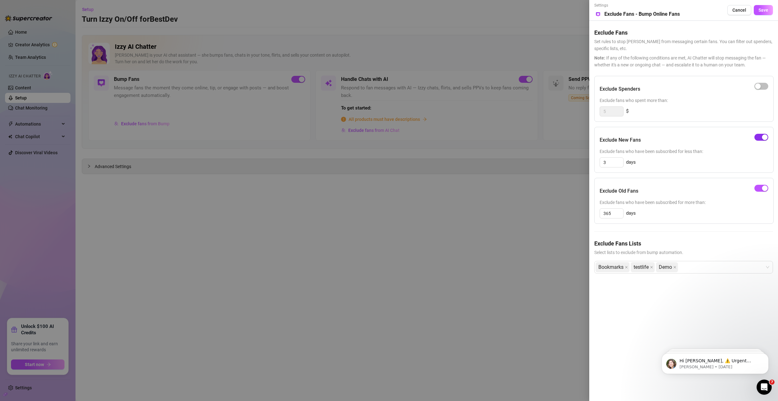
click at [755, 136] on span "button" at bounding box center [762, 137] width 14 height 7
click at [763, 190] on div "button" at bounding box center [765, 188] width 6 height 6
click at [626, 266] on icon "close" at bounding box center [626, 267] width 3 height 3
click at [637, 269] on span "Demo" at bounding box center [630, 267] width 13 height 9
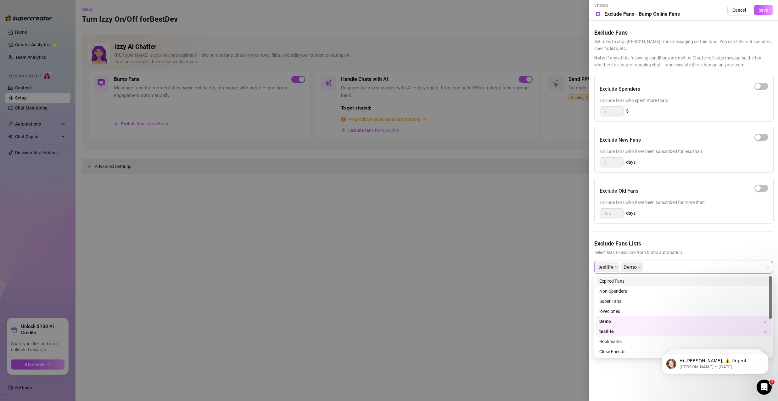
click at [638, 268] on span "Demo" at bounding box center [632, 267] width 22 height 10
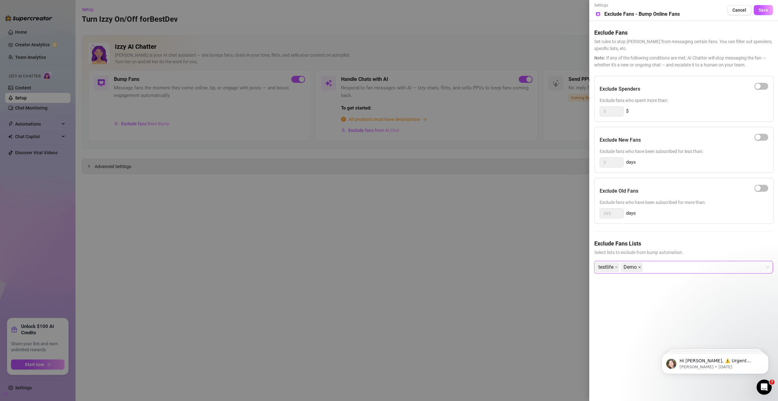
click at [641, 268] on icon "close" at bounding box center [639, 267] width 3 height 3
click at [618, 269] on span at bounding box center [616, 267] width 3 height 9
click at [766, 10] on span "Save" at bounding box center [764, 10] width 10 height 5
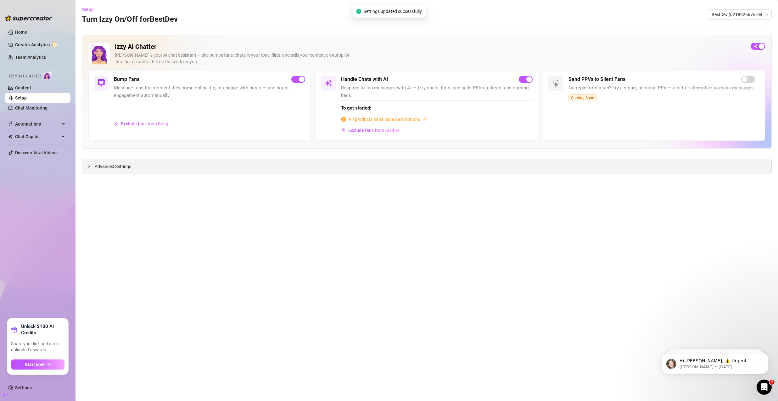
click at [92, 162] on div "Advanced Settings" at bounding box center [427, 166] width 690 height 15
click at [97, 168] on span "Advanced Settings" at bounding box center [113, 166] width 37 height 7
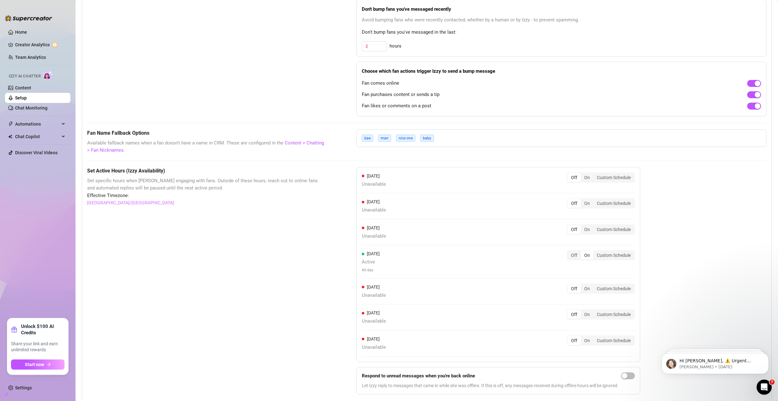
scroll to position [403, 0]
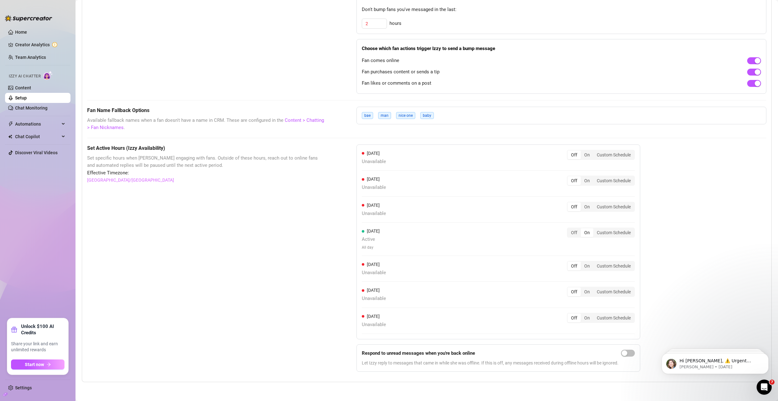
drag, startPoint x: 590, startPoint y: 318, endPoint x: 590, endPoint y: 305, distance: 12.9
click at [590, 317] on div "On" at bounding box center [587, 318] width 13 height 9
click at [583, 314] on input "On" at bounding box center [583, 314] width 0 height 0
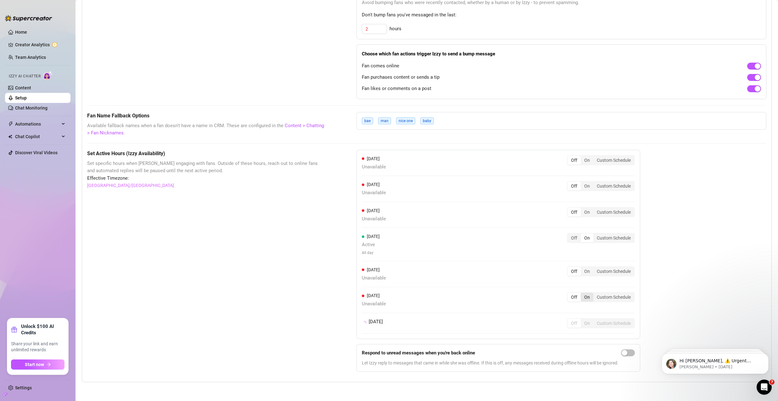
click at [589, 297] on div "On" at bounding box center [587, 297] width 13 height 9
click at [583, 294] on input "On" at bounding box center [583, 294] width 0 height 0
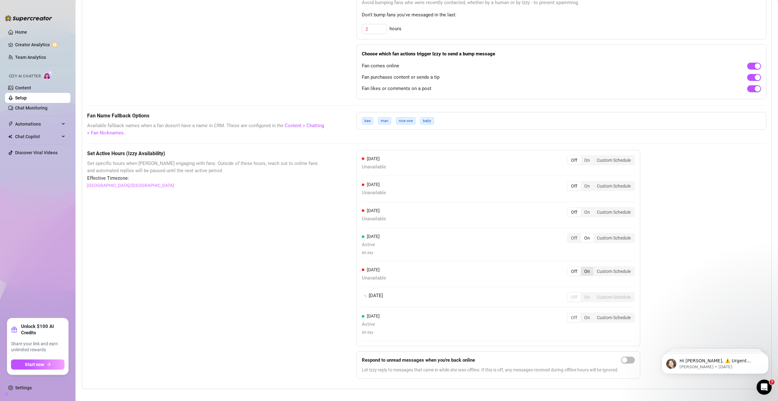
scroll to position [398, 0]
click at [587, 270] on div "On" at bounding box center [587, 271] width 13 height 9
click at [583, 268] on input "On" at bounding box center [583, 268] width 0 height 0
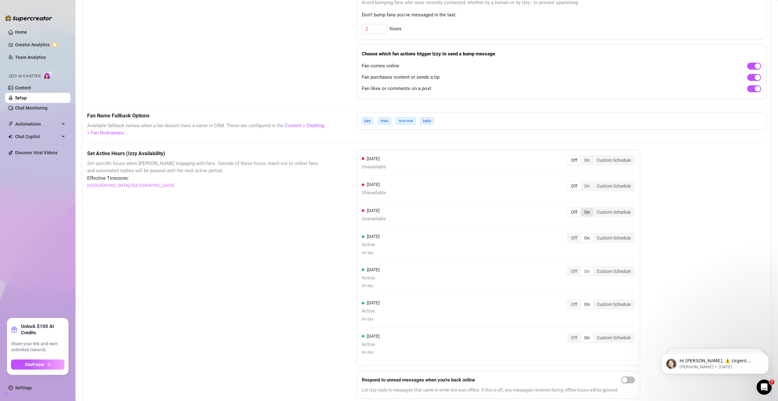
click at [589, 210] on div "On" at bounding box center [587, 212] width 13 height 9
click at [583, 209] on input "On" at bounding box center [583, 209] width 0 height 0
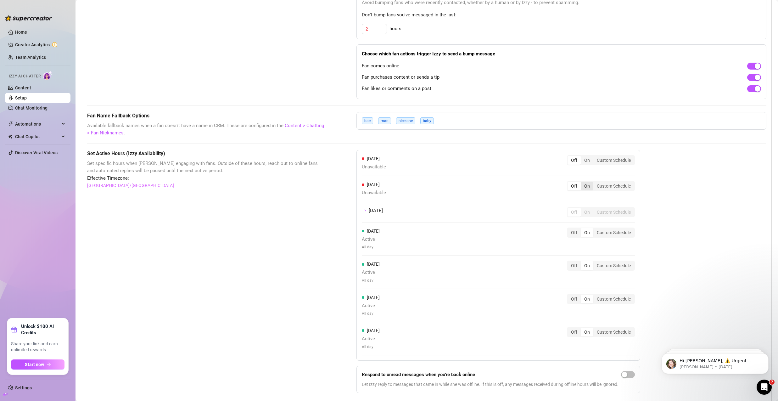
click at [587, 186] on div "On" at bounding box center [587, 186] width 13 height 9
click at [583, 183] on input "On" at bounding box center [583, 183] width 0 height 0
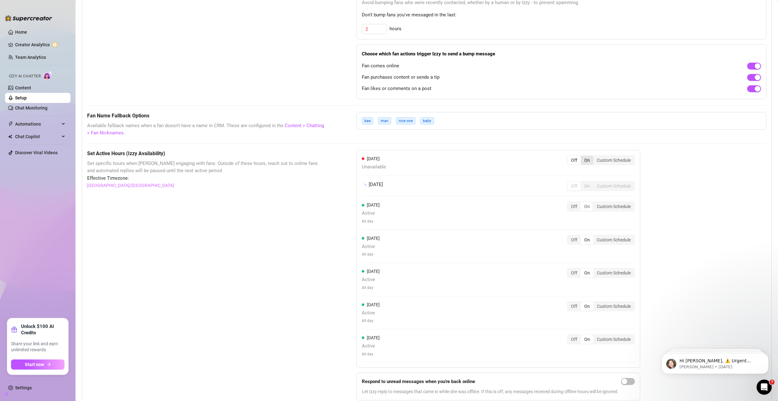
click at [591, 162] on div "On" at bounding box center [587, 160] width 13 height 9
click at [583, 157] on input "On" at bounding box center [583, 157] width 0 height 0
